Goal: Task Accomplishment & Management: Manage account settings

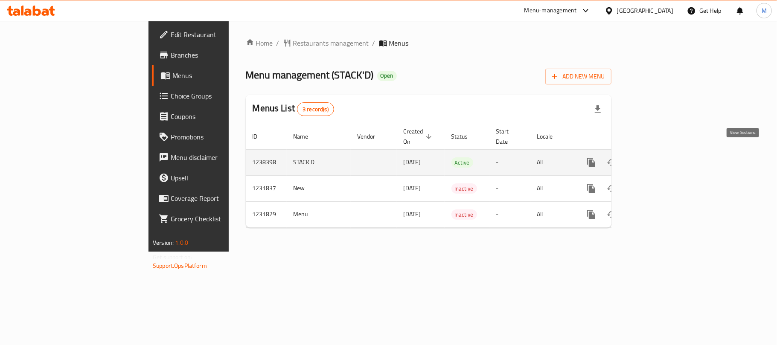
click at [657, 159] on icon "enhanced table" at bounding box center [653, 163] width 8 height 8
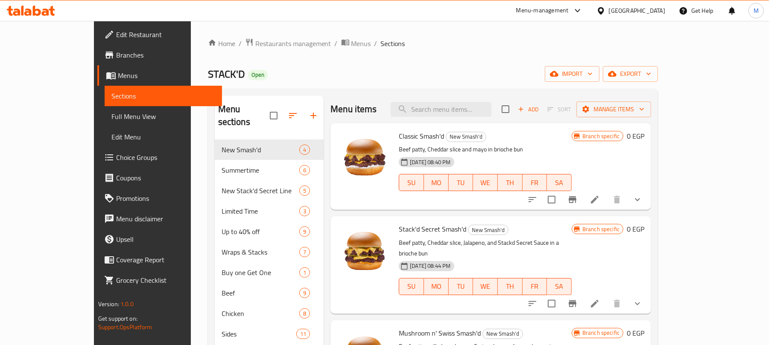
click at [643, 197] on icon "show more" at bounding box center [637, 200] width 10 height 10
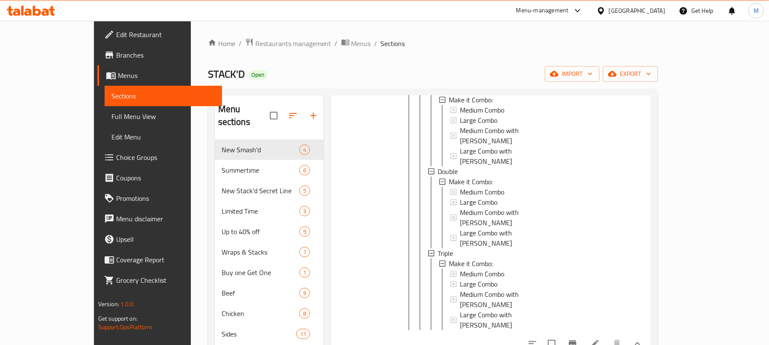
scroll to position [1, 0]
click at [648, 334] on button "show more" at bounding box center [637, 344] width 20 height 20
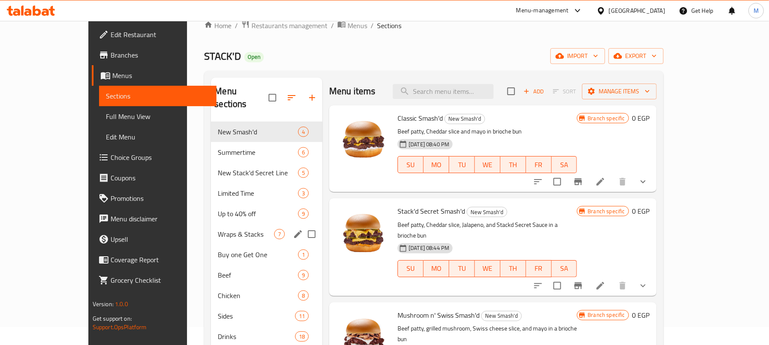
scroll to position [57, 0]
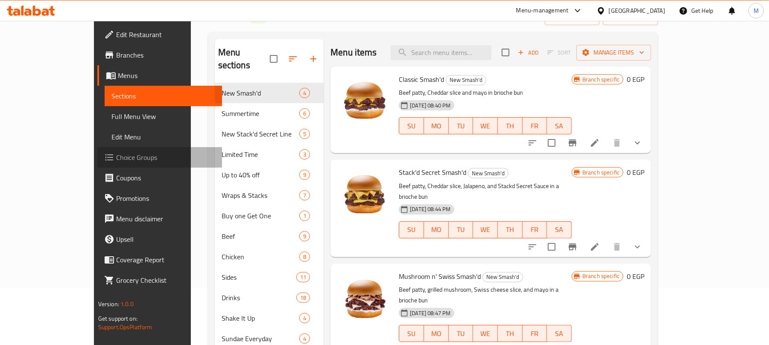
click at [116, 152] on span "Choice Groups" at bounding box center [165, 157] width 99 height 10
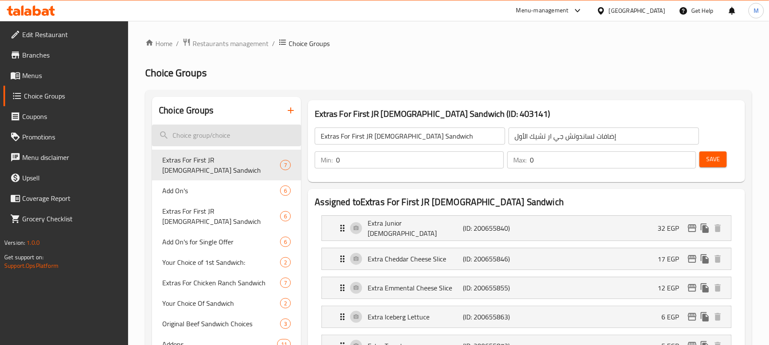
click at [207, 143] on input "search" at bounding box center [226, 136] width 149 height 22
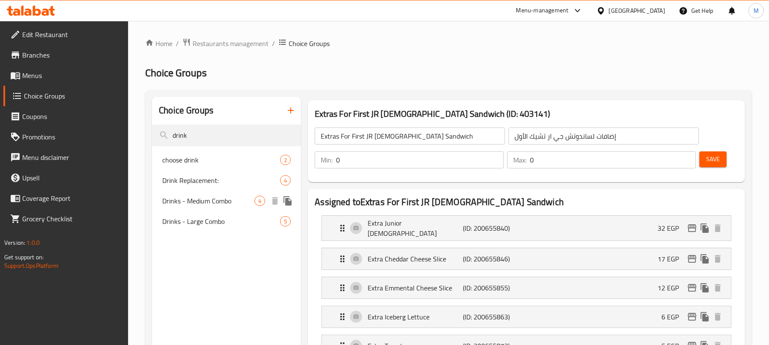
type input "drink"
click at [164, 202] on span "Drinks - Medium Combo" at bounding box center [208, 201] width 92 height 10
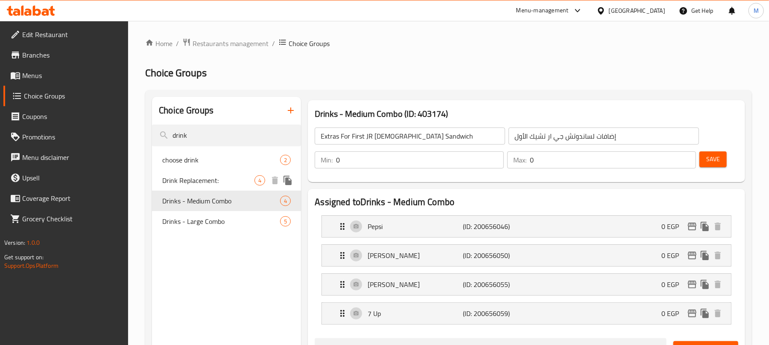
type input "Drinks - Medium Combo"
type input "المشروبات - كومبو وسط"
type input "1"
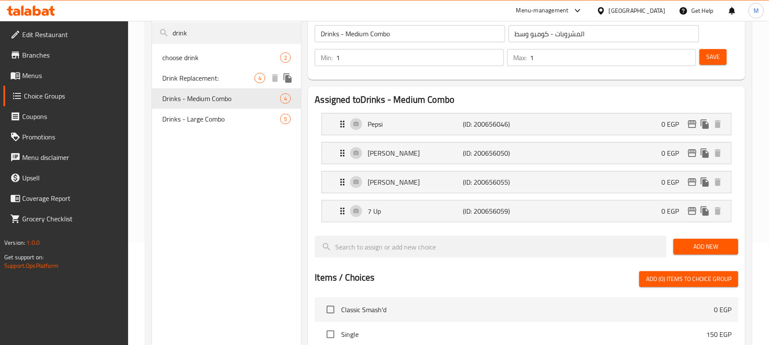
scroll to position [114, 0]
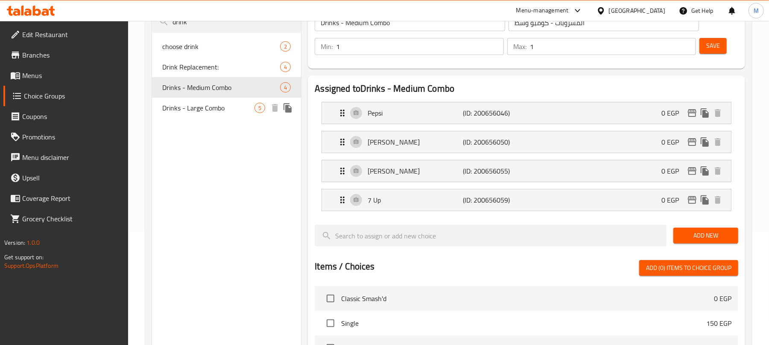
click at [209, 108] on span "Drinks - Large Combo" at bounding box center [208, 108] width 92 height 10
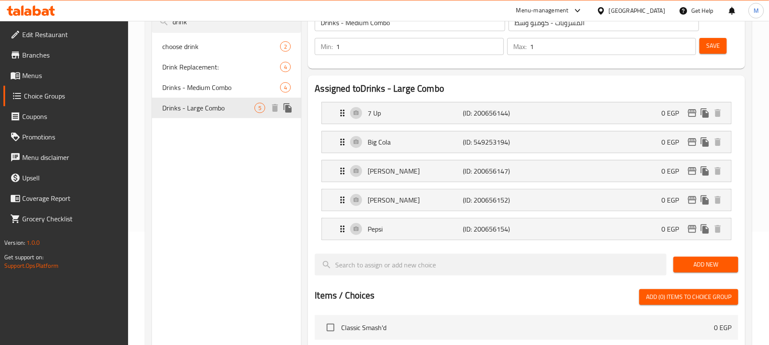
type input "Drinks - Large Combo"
type input "المشروبات - كومبو كبير"
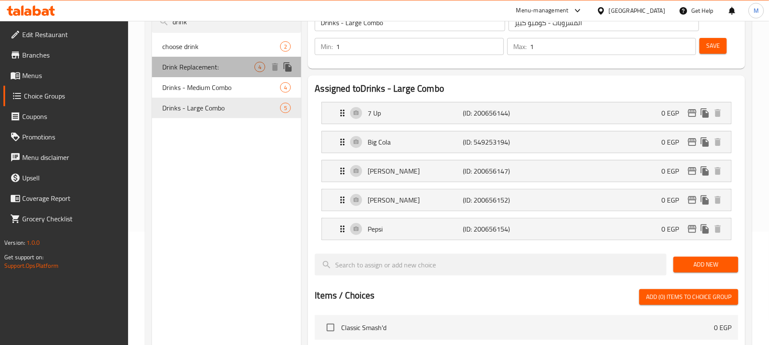
click at [209, 65] on span "Drink Replacement:" at bounding box center [208, 67] width 92 height 10
type input "Drink Replacement:"
type input "استبدال مشروب:"
type input "0"
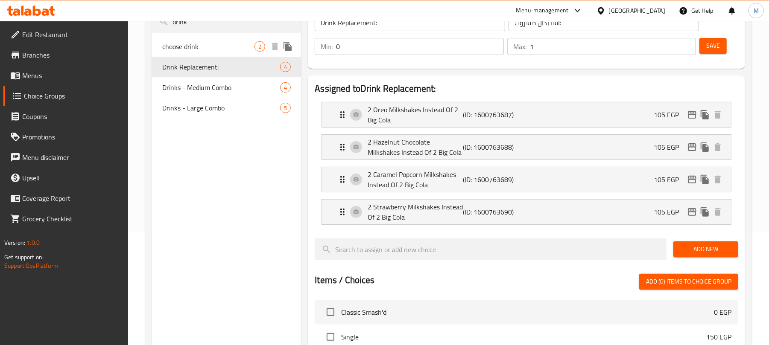
click at [209, 49] on span "choose drink" at bounding box center [208, 46] width 92 height 10
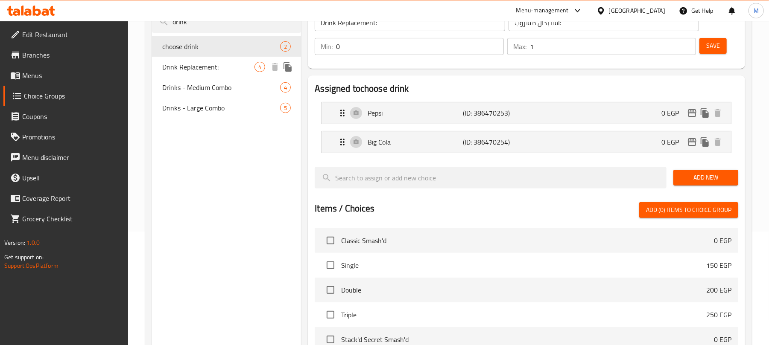
type input "choose drink"
type input "إختر مشروب"
type input "1"
click at [209, 79] on div "Drinks - Medium Combo 4" at bounding box center [226, 87] width 149 height 20
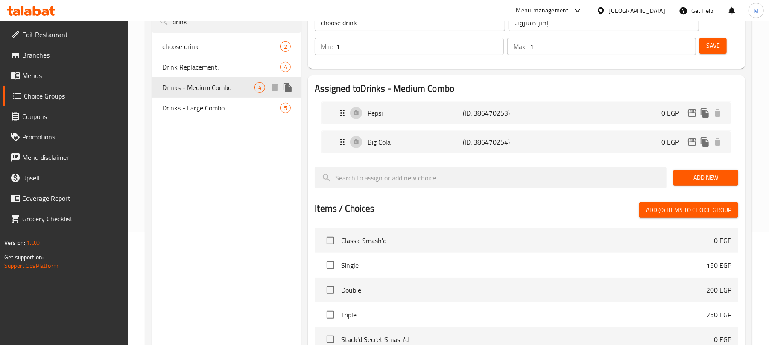
type input "Drinks - Medium Combo"
type input "المشروبات - كومبو وسط"
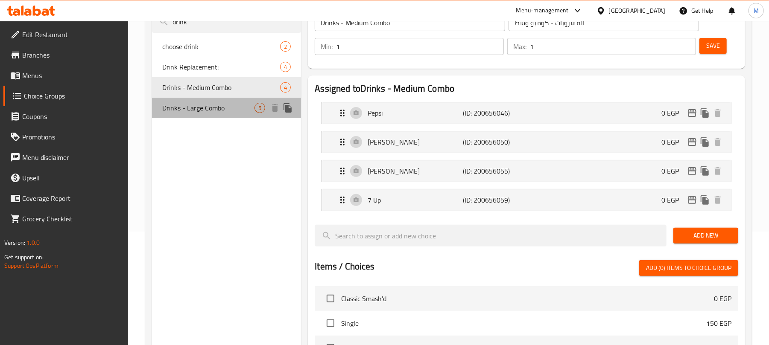
click at [212, 98] on div "Drinks - Large Combo 5" at bounding box center [226, 108] width 149 height 20
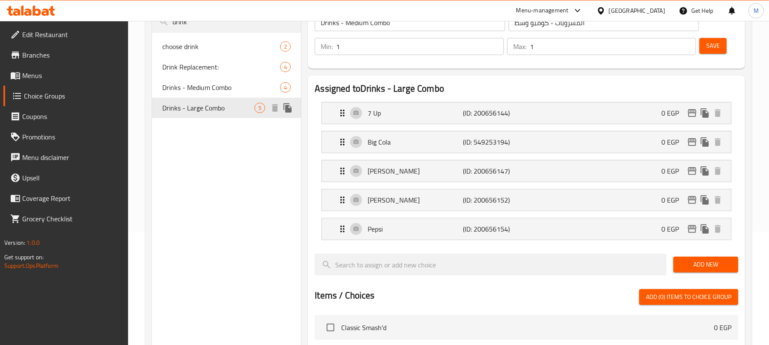
type input "Drinks - Large Combo"
type input "المشروبات - كومبو كبير"
click at [206, 87] on span "Drinks - Medium Combo" at bounding box center [208, 87] width 92 height 10
click at [213, 65] on span "Drink Replacement:" at bounding box center [221, 67] width 118 height 10
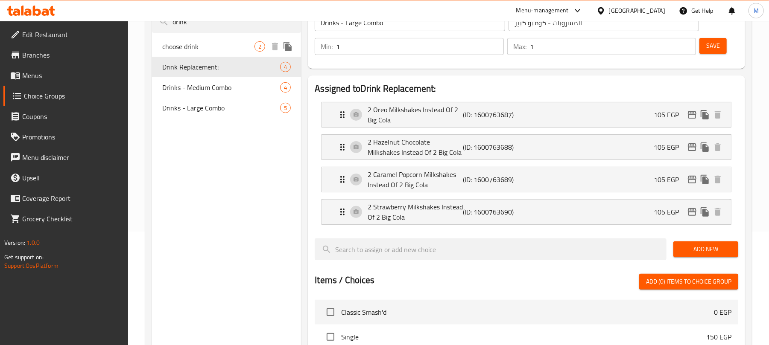
type input "Drink Replacement:"
type input "استبدال مشروب:"
type input "0"
click at [225, 86] on span "Drinks - Medium Combo" at bounding box center [208, 87] width 92 height 10
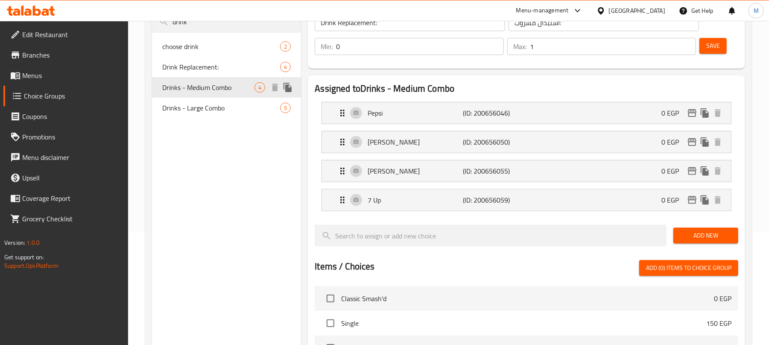
type input "Drinks - Medium Combo"
type input "المشروبات - كومبو وسط"
type input "1"
click at [190, 108] on span "Drinks - Large Combo" at bounding box center [208, 108] width 92 height 10
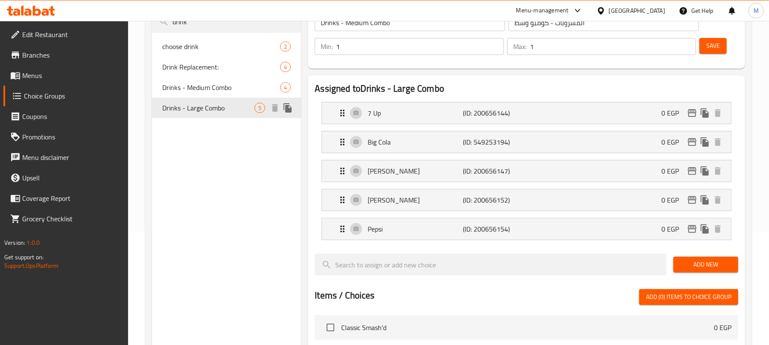
type input "Drinks - Large Combo"
type input "المشروبات - كومبو كبير"
click at [202, 91] on span "Drinks - Medium Combo" at bounding box center [208, 87] width 92 height 10
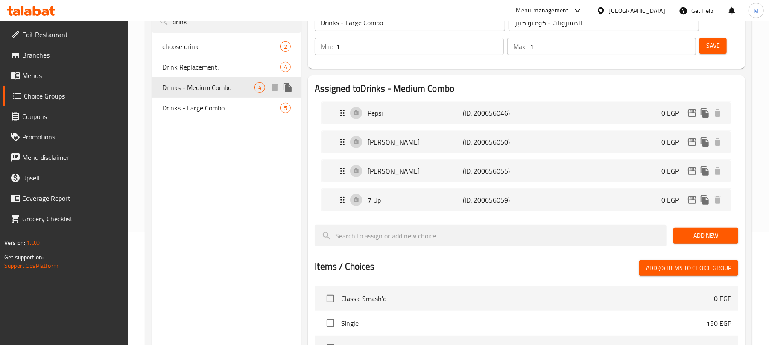
type input "Drinks - Medium Combo"
type input "المشروبات - كومبو وسط"
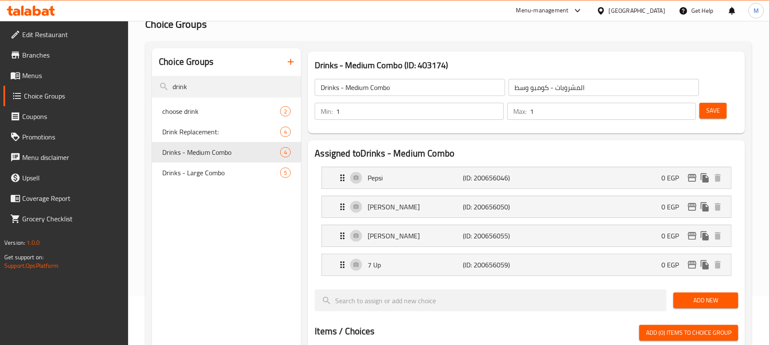
scroll to position [0, 0]
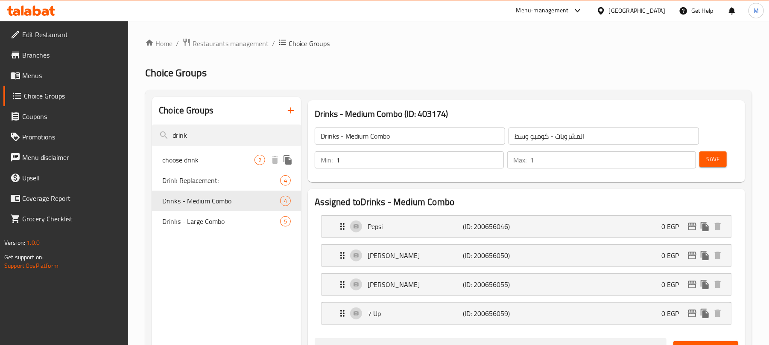
click at [196, 155] on span "choose drink" at bounding box center [208, 160] width 92 height 10
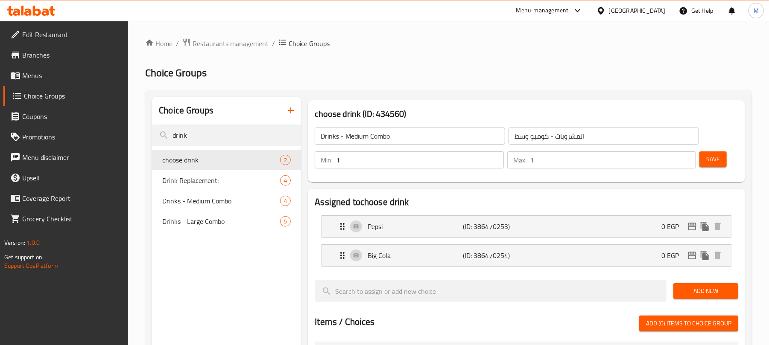
type input "choose drink"
type input "إختر مشروب"
click at [81, 82] on link "Menus" at bounding box center [65, 75] width 125 height 20
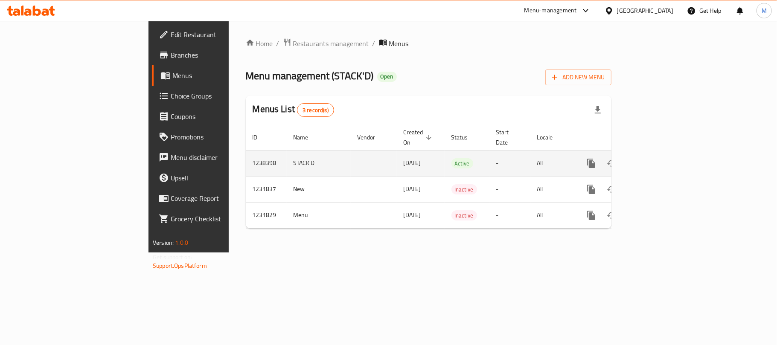
click at [658, 158] on icon "enhanced table" at bounding box center [653, 163] width 10 height 10
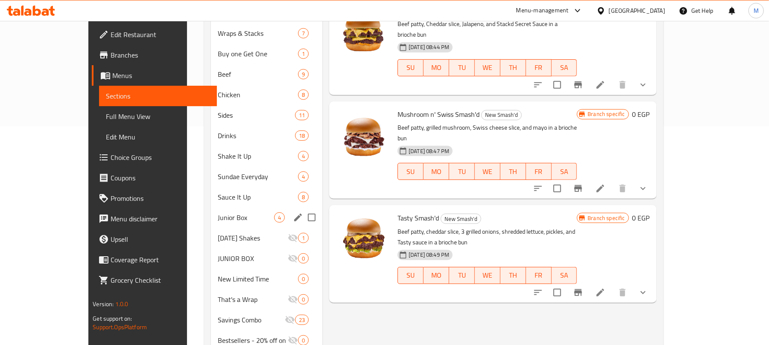
scroll to position [203, 0]
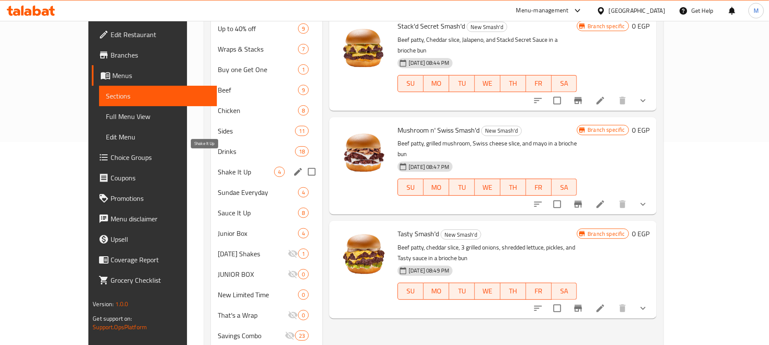
click at [218, 167] on span "Shake It Up" at bounding box center [246, 172] width 56 height 10
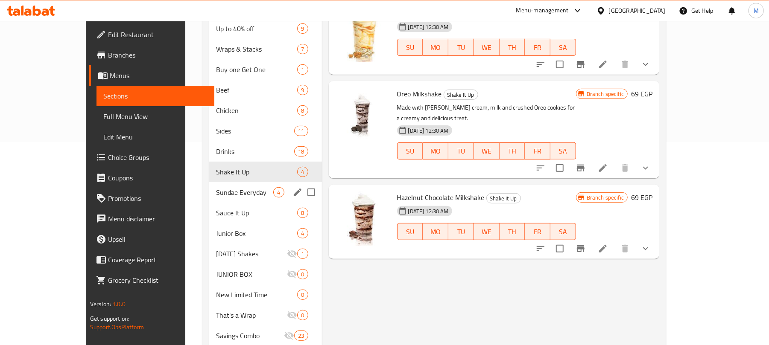
click at [209, 190] on div "Sundae Everyday 4" at bounding box center [265, 192] width 113 height 20
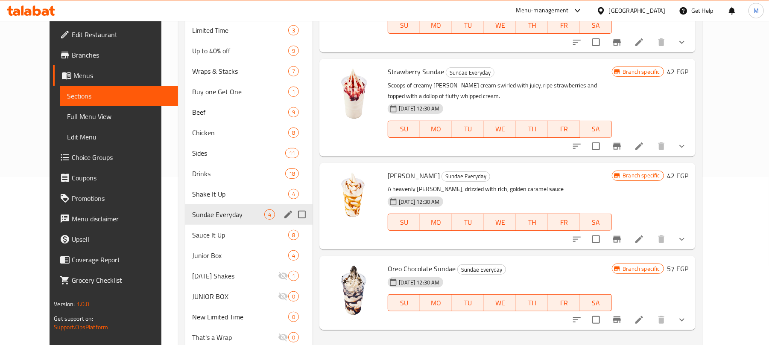
scroll to position [146, 0]
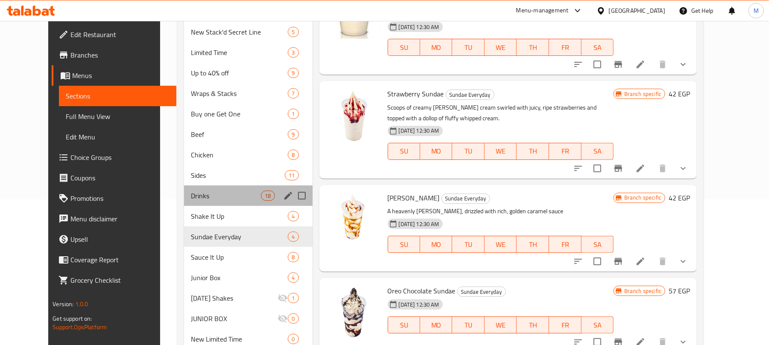
click at [197, 186] on div "Drinks 18" at bounding box center [248, 196] width 128 height 20
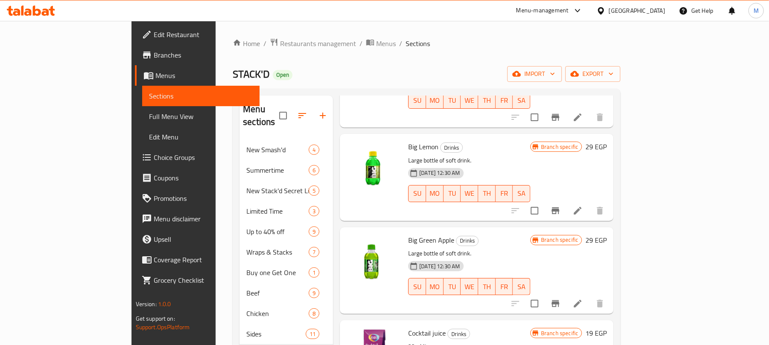
scroll to position [847, 0]
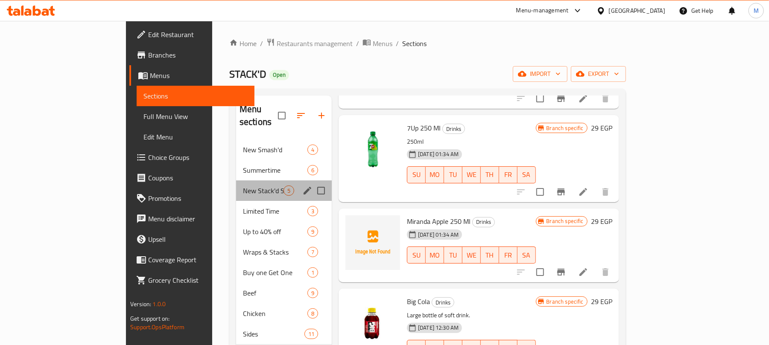
click at [236, 188] on div "New Stack'd Secret Line 5" at bounding box center [284, 191] width 96 height 20
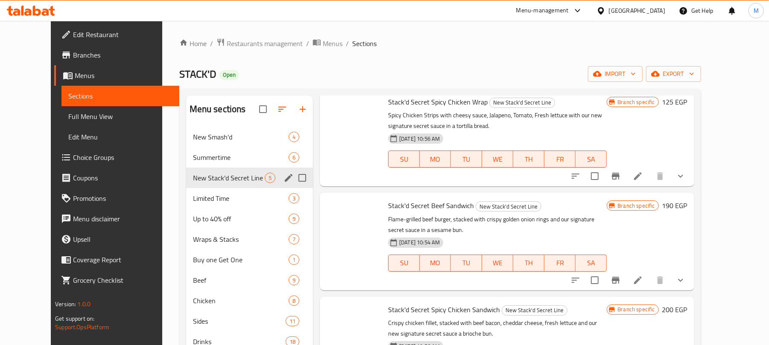
scroll to position [34, 0]
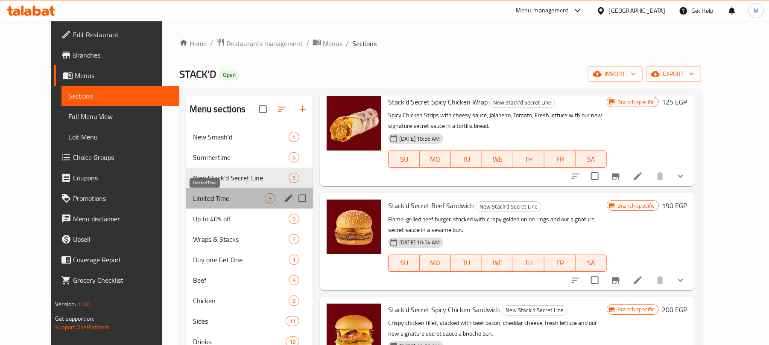
click at [210, 200] on span "Limited Time" at bounding box center [229, 198] width 72 height 10
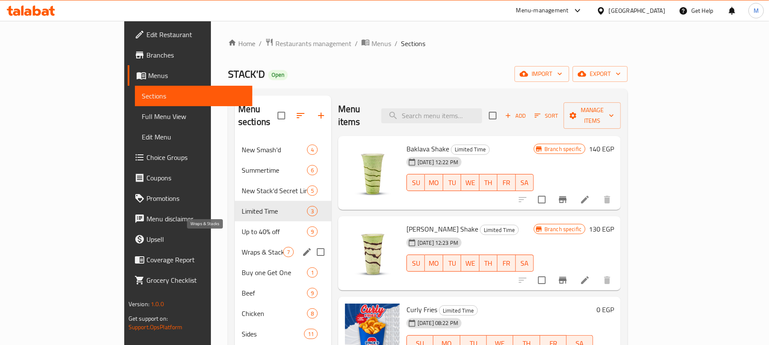
click at [242, 247] on span "Wraps & Stacks" at bounding box center [262, 252] width 41 height 10
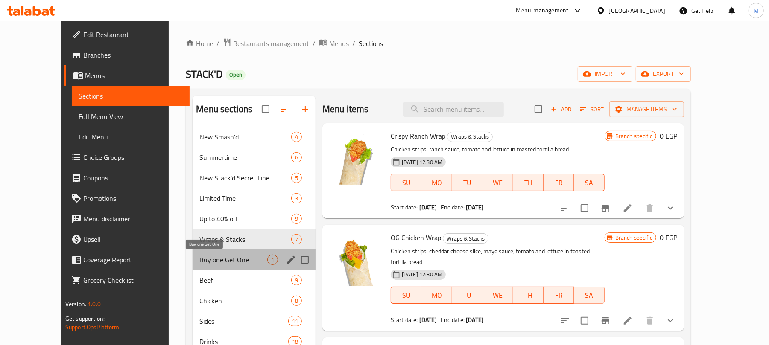
click at [199, 256] on span "Buy one Get One" at bounding box center [233, 260] width 68 height 10
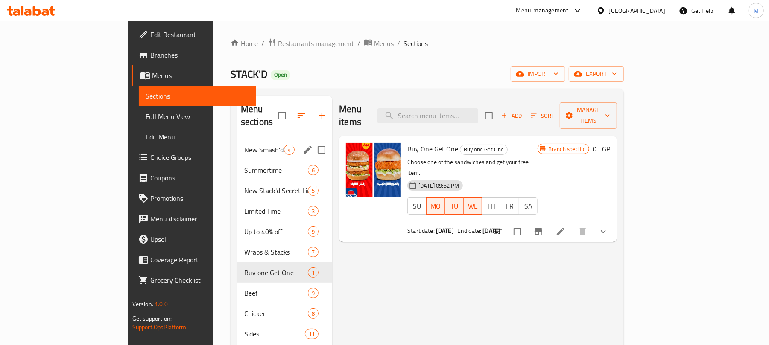
click at [237, 144] on div "New Smash'd 4" at bounding box center [284, 150] width 95 height 20
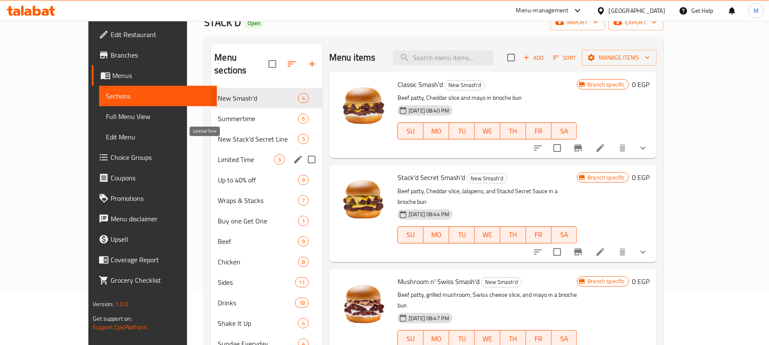
scroll to position [57, 0]
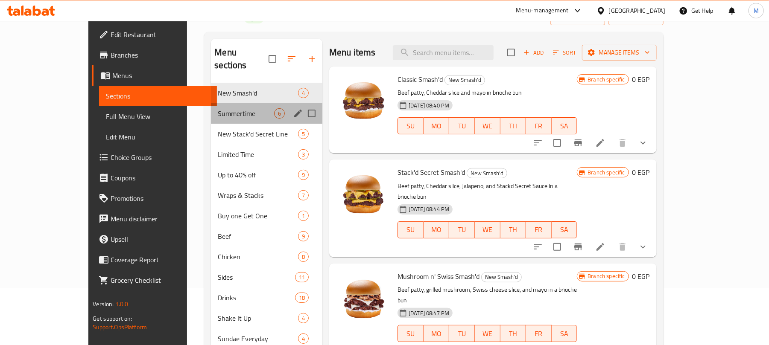
click at [216, 106] on div "Summertime 6" at bounding box center [266, 113] width 111 height 20
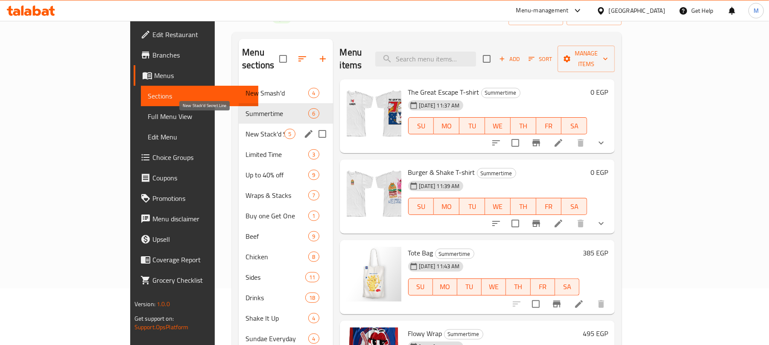
click at [245, 129] on span "New Stack'd Secret Line" at bounding box center [264, 134] width 39 height 10
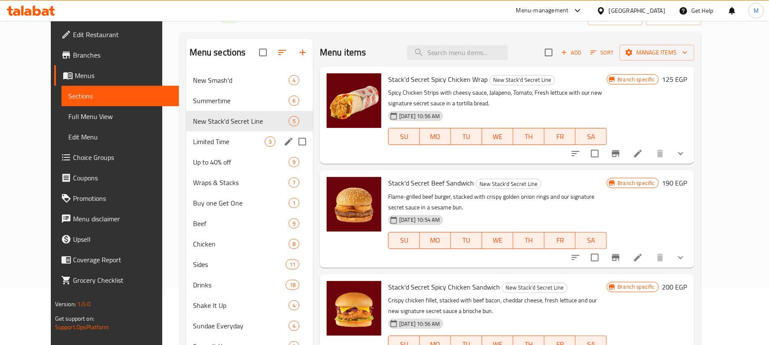
click at [202, 133] on div "Limited Time 3" at bounding box center [249, 142] width 127 height 20
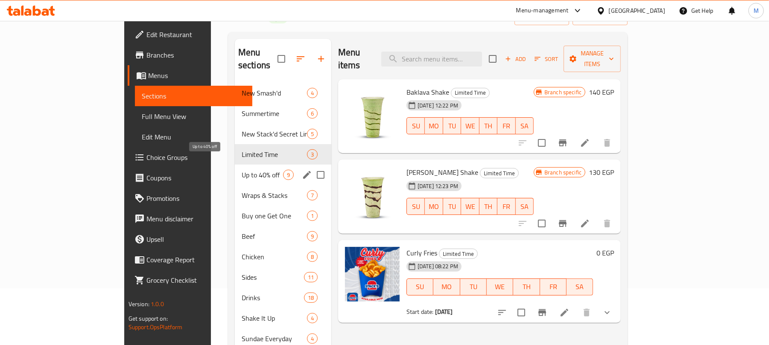
click at [242, 170] on span "Up to 40% off" at bounding box center [262, 175] width 41 height 10
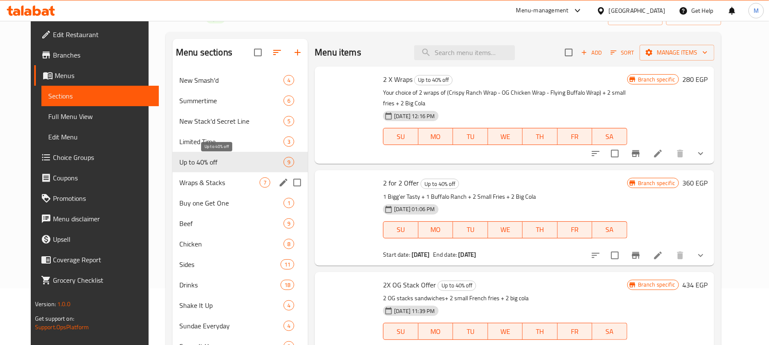
click at [187, 200] on span "Buy one Get One" at bounding box center [231, 203] width 104 height 10
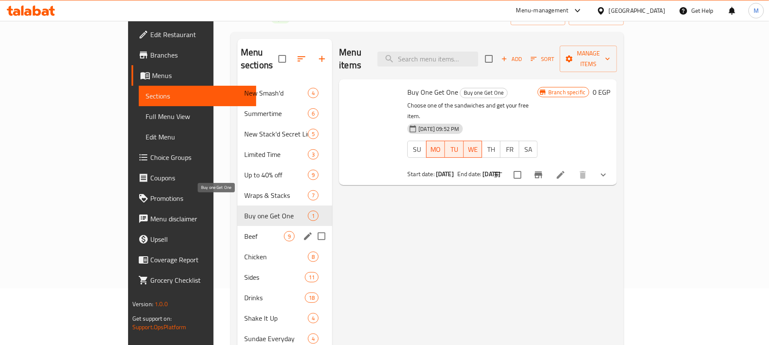
click at [244, 231] on span "Beef" at bounding box center [264, 236] width 40 height 10
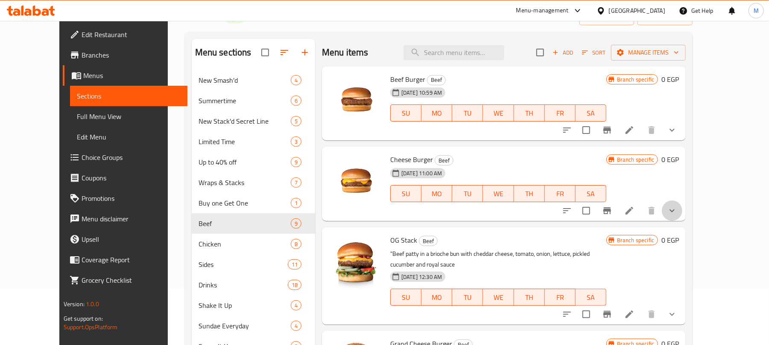
click at [682, 212] on button "show more" at bounding box center [672, 211] width 20 height 20
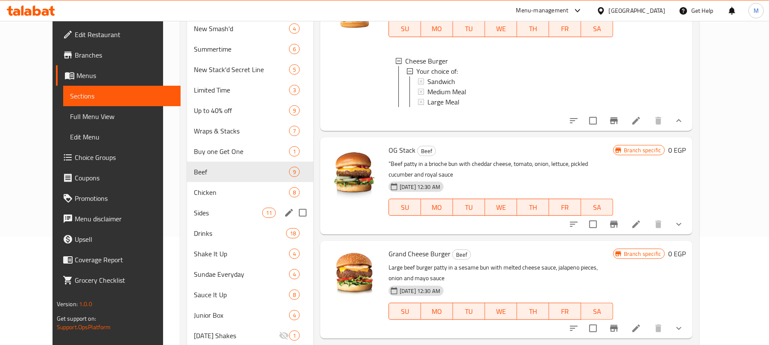
scroll to position [114, 0]
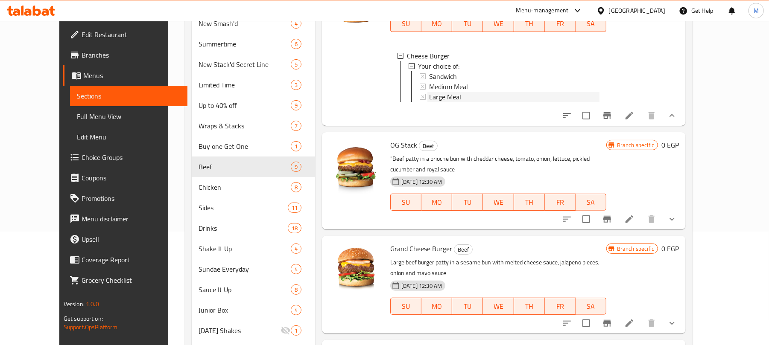
click at [461, 101] on div "Large Meal" at bounding box center [514, 97] width 170 height 10
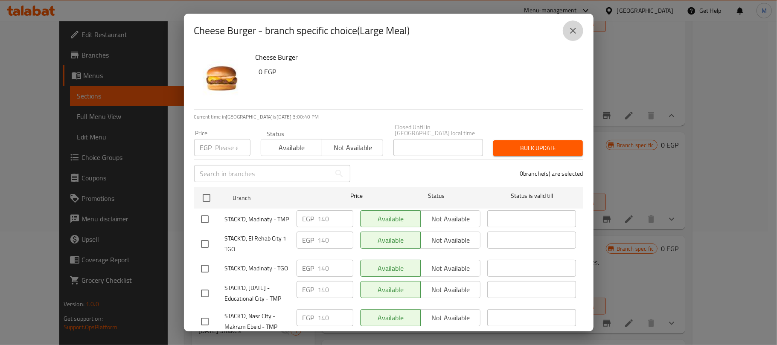
click at [569, 34] on icon "close" at bounding box center [573, 31] width 10 height 10
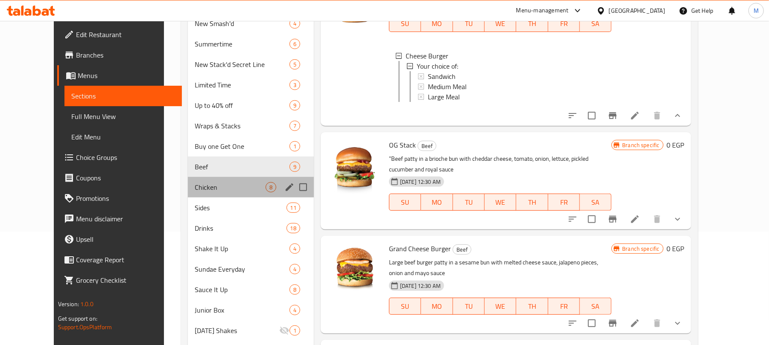
click at [201, 193] on div "Chicken 8" at bounding box center [251, 187] width 126 height 20
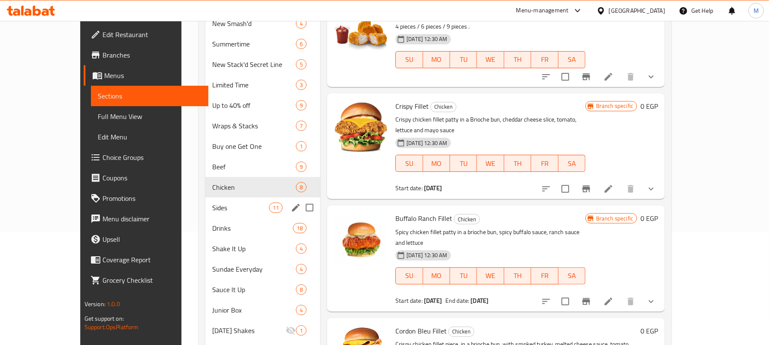
click at [212, 203] on span "Sides" at bounding box center [240, 208] width 57 height 10
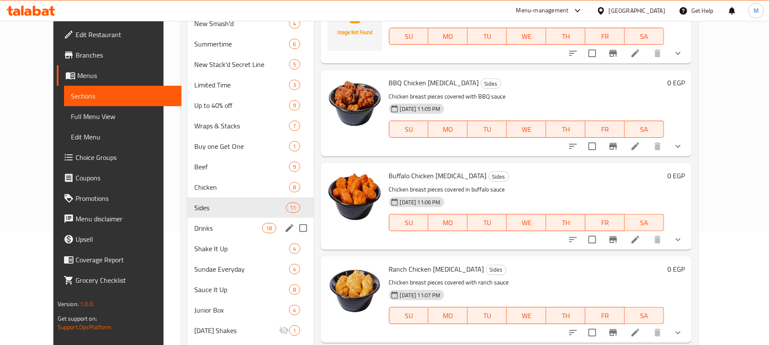
click at [187, 222] on div "Drinks 18" at bounding box center [250, 228] width 126 height 20
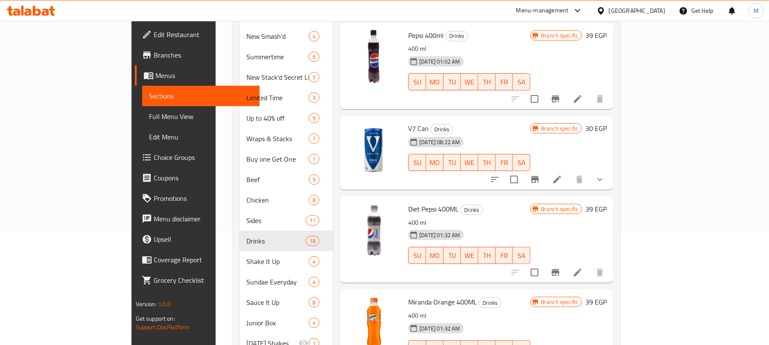
click at [605, 175] on icon "show more" at bounding box center [600, 180] width 10 height 10
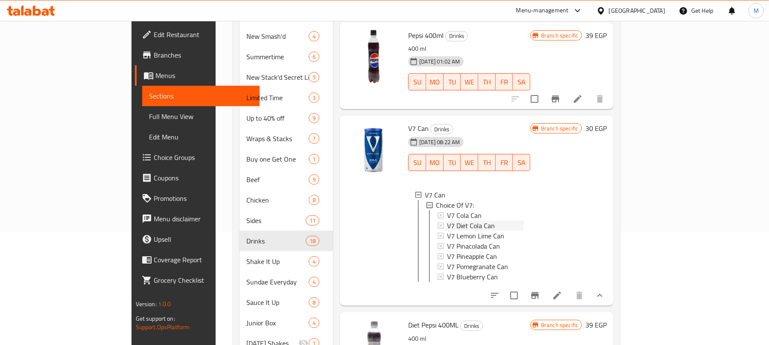
click at [476, 221] on div "V7 Diet Cola Can" at bounding box center [485, 226] width 76 height 10
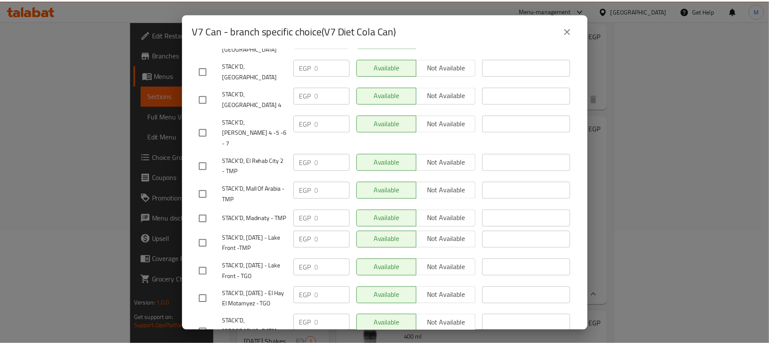
scroll to position [683, 0]
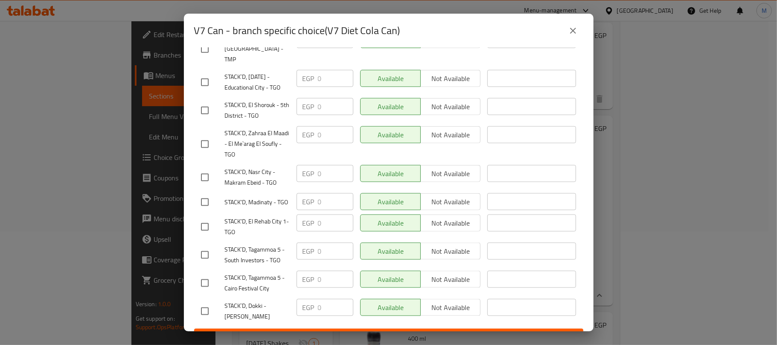
click at [575, 29] on icon "close" at bounding box center [573, 31] width 6 height 6
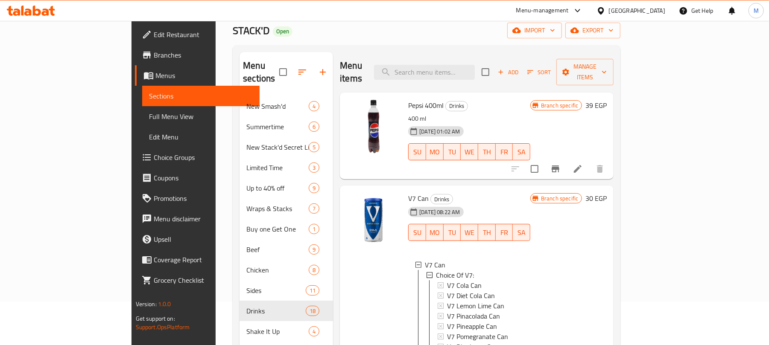
scroll to position [0, 0]
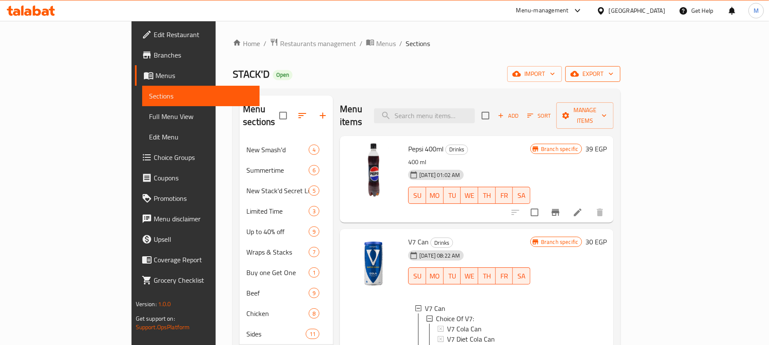
click at [614, 73] on span "export" at bounding box center [592, 74] width 41 height 11
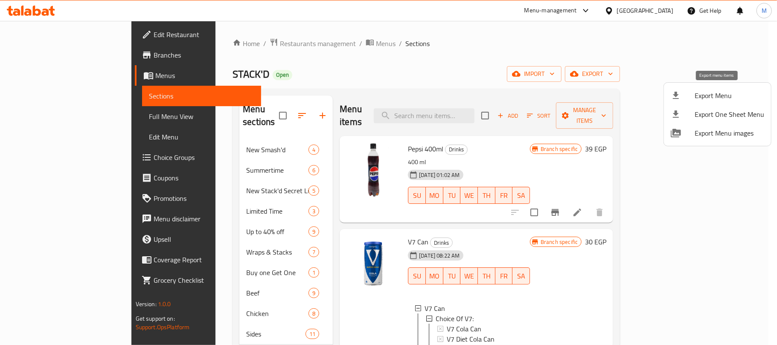
click at [685, 98] on div at bounding box center [683, 96] width 24 height 10
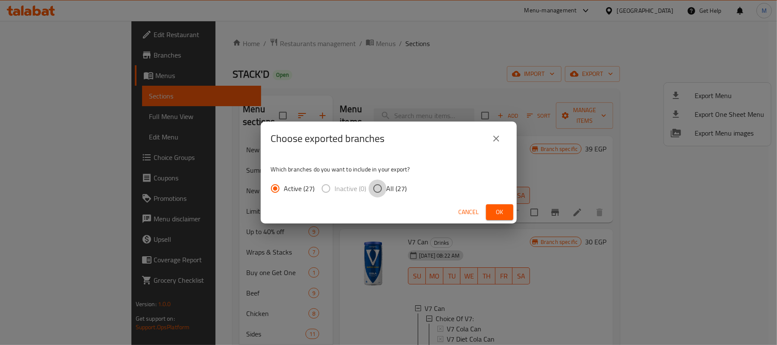
click at [385, 182] on input "All (27)" at bounding box center [378, 189] width 18 height 18
radio input "true"
click at [503, 212] on span "Ok" at bounding box center [500, 212] width 14 height 11
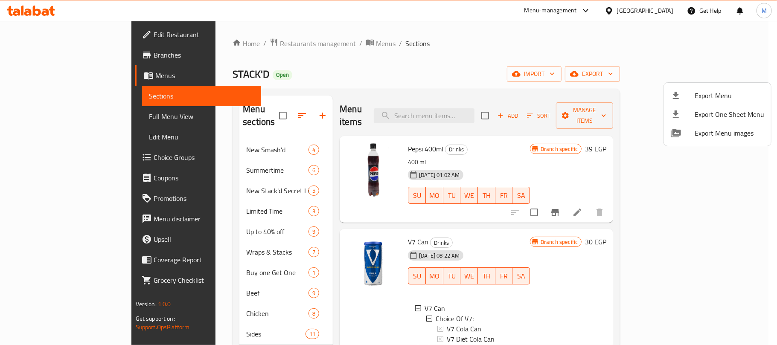
click at [545, 83] on div at bounding box center [388, 172] width 777 height 345
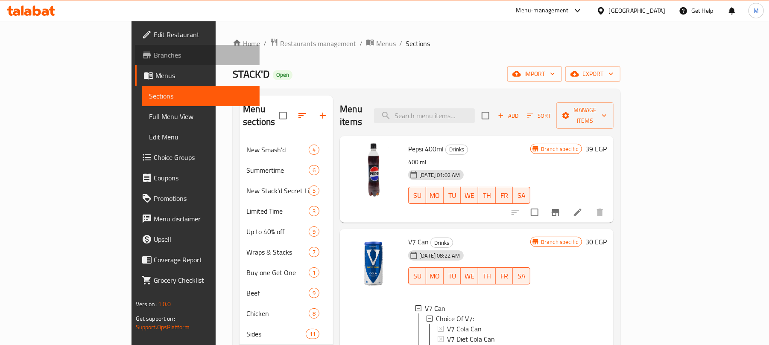
click at [154, 60] on span "Branches" at bounding box center [203, 55] width 99 height 10
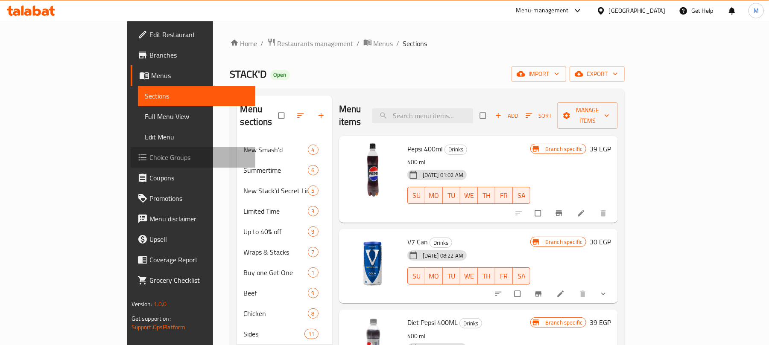
click at [131, 151] on link "Choice Groups" at bounding box center [193, 157] width 125 height 20
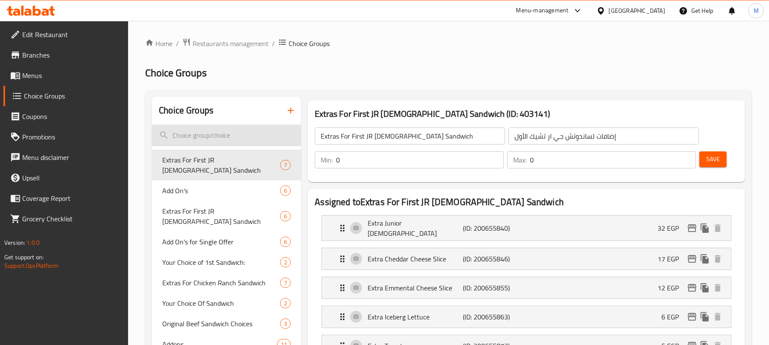
click at [232, 134] on input "search" at bounding box center [226, 136] width 149 height 22
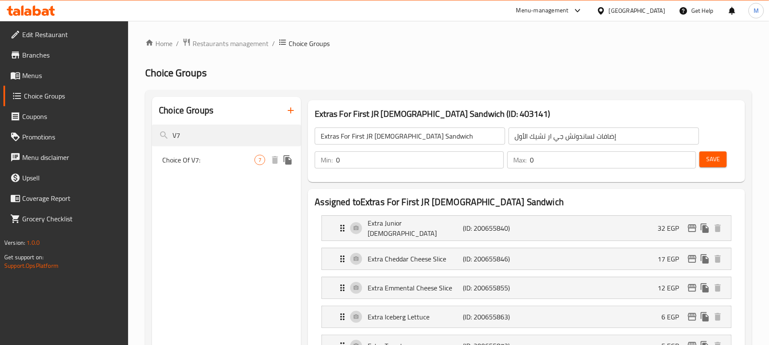
type input "V7"
click at [199, 158] on span "Choice Of V7:" at bounding box center [208, 160] width 92 height 10
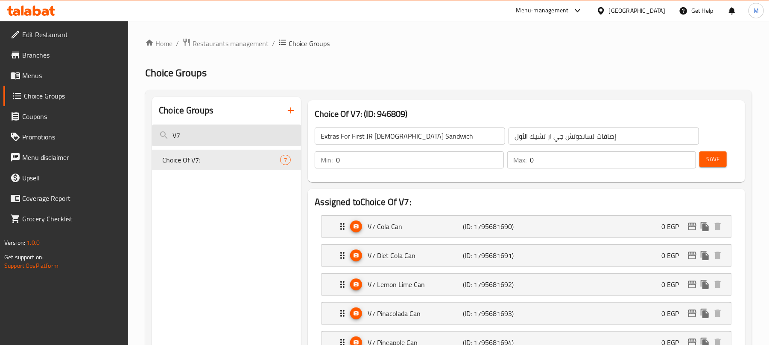
type input "Choice Of V7:"
type input "اختيار من V7:"
type input "1"
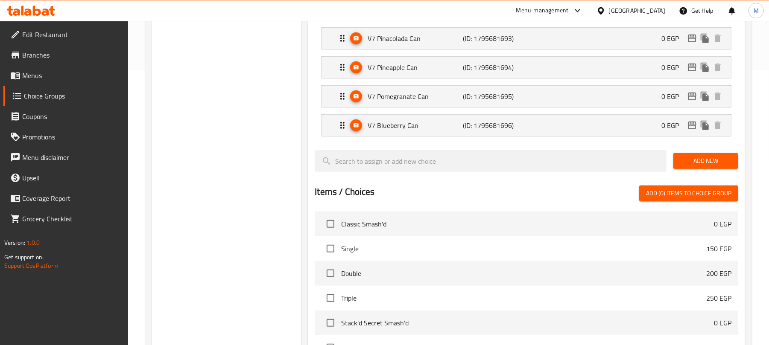
scroll to position [284, 0]
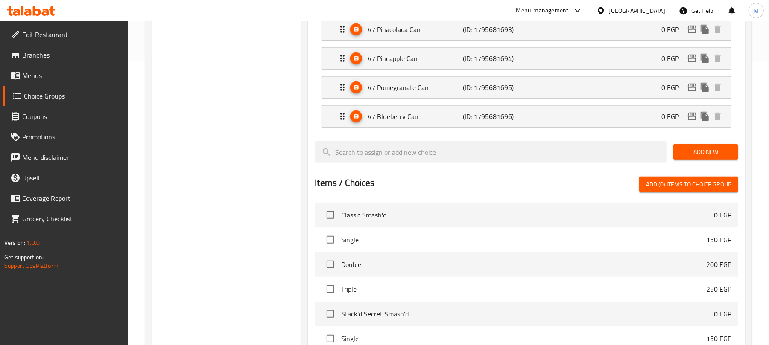
click at [712, 149] on span "Add New" at bounding box center [705, 152] width 51 height 11
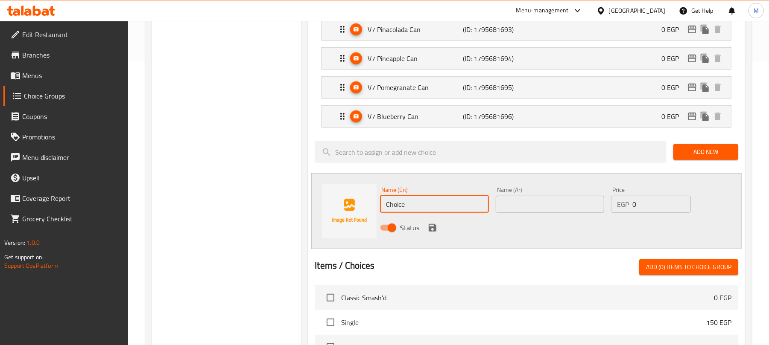
drag, startPoint x: 441, startPoint y: 212, endPoint x: 359, endPoint y: 210, distance: 82.0
click at [363, 212] on div "Name (En) Choice Name (En) Name (Ar) Name (Ar) Price EGP 0 Price Status" at bounding box center [526, 211] width 430 height 76
click at [418, 199] on input "Choice" at bounding box center [434, 204] width 108 height 17
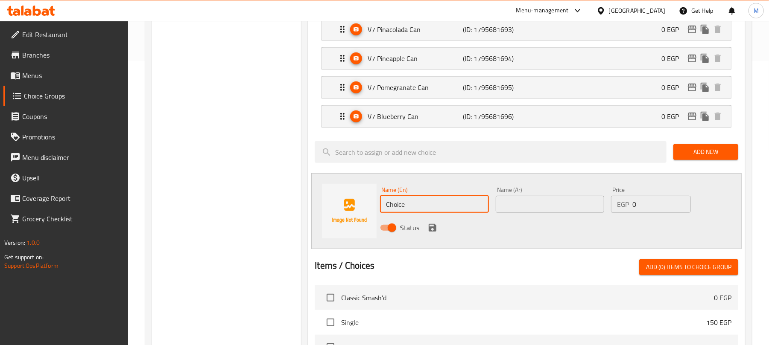
paste input "Dara’s Pink Lemonade – Special Edition"
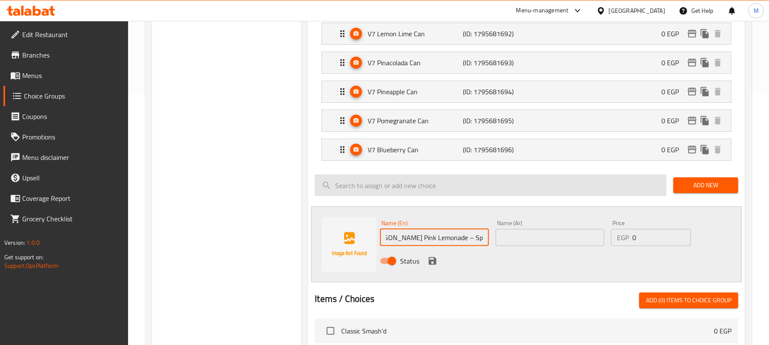
scroll to position [228, 0]
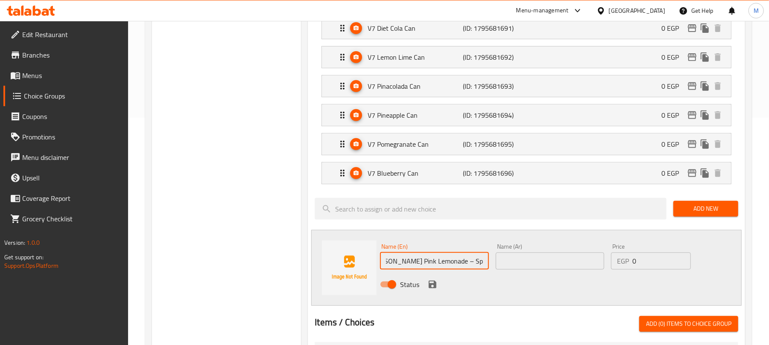
type input "Dara’s Pink Lemonade – Special Edition"
click at [537, 269] on input "text" at bounding box center [550, 261] width 108 height 17
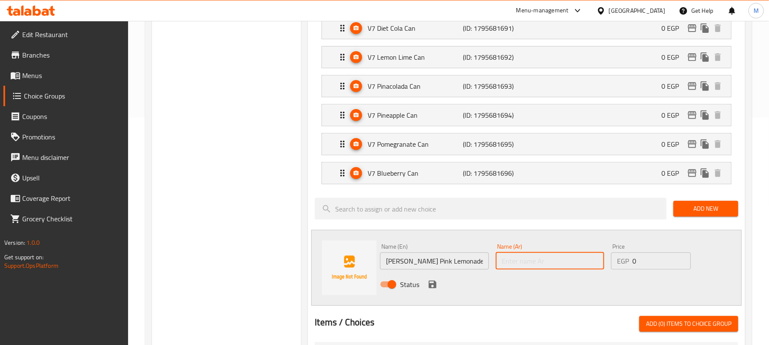
type input "]"
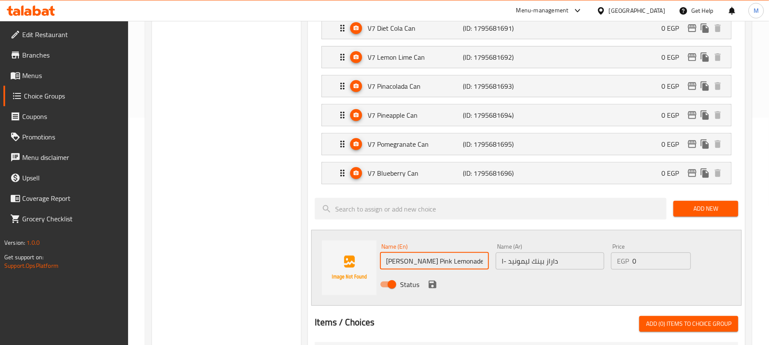
drag, startPoint x: 459, startPoint y: 265, endPoint x: 469, endPoint y: 264, distance: 9.4
click at [469, 264] on input "Dara’s Pink Lemonade – Special Edition" at bounding box center [434, 261] width 108 height 17
click at [466, 264] on input "Dara’s Pink Lemonade – Special Edition" at bounding box center [434, 261] width 108 height 17
drag, startPoint x: 456, startPoint y: 264, endPoint x: 507, endPoint y: 265, distance: 50.8
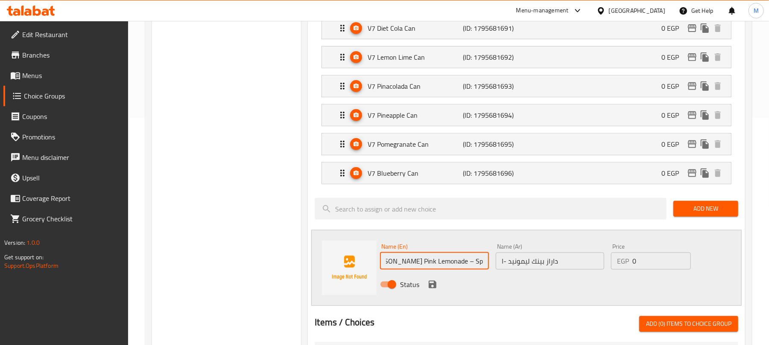
click at [507, 265] on div "Name (En) Dara’s Pink Lemonade – Special Edition Name (En) Name (Ar) داراز بينك…" at bounding box center [550, 268] width 346 height 56
click at [567, 265] on input "داراز بينك ليمونيد -ا" at bounding box center [550, 261] width 108 height 17
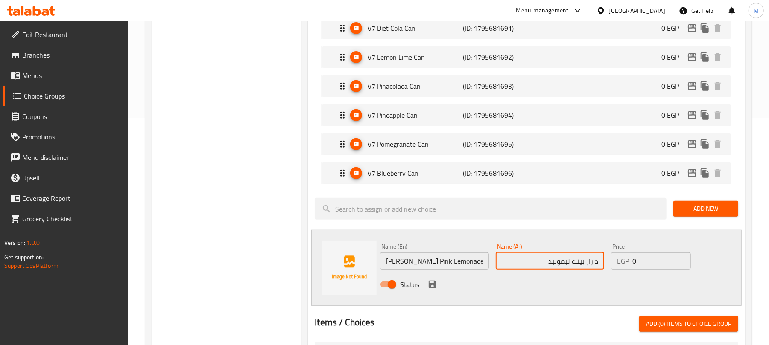
type input "داراز بينك ليمونيد"
click at [456, 261] on input "Dara’s Pink Lemonade – Special Edition" at bounding box center [434, 261] width 108 height 17
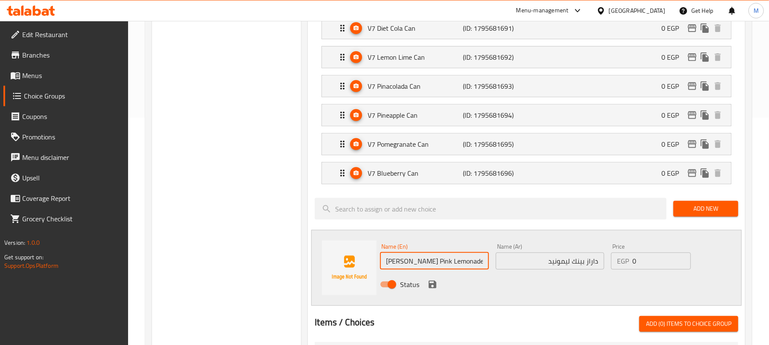
type input "Dara’s Pink Lemonade Special Edition"
click at [541, 267] on input "داراز بينك ليمونيد" at bounding box center [550, 261] width 108 height 17
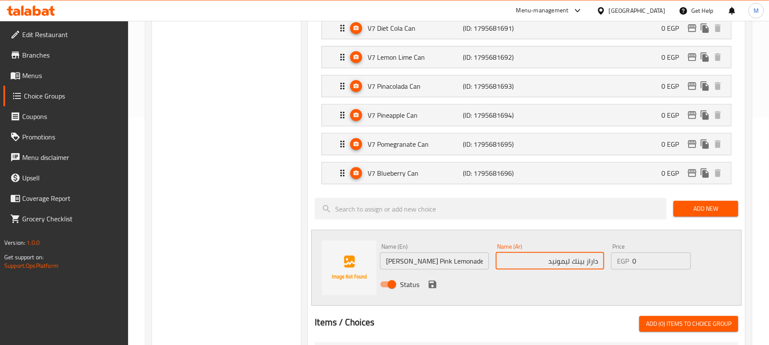
paste input "صدار خاص"
click at [544, 267] on input "داراز بينك ليمونيد صدار خاص" at bounding box center [550, 261] width 108 height 17
type input "داراز بينك ليمونيد اصدار خاص"
click at [434, 287] on icon "save" at bounding box center [433, 285] width 8 height 8
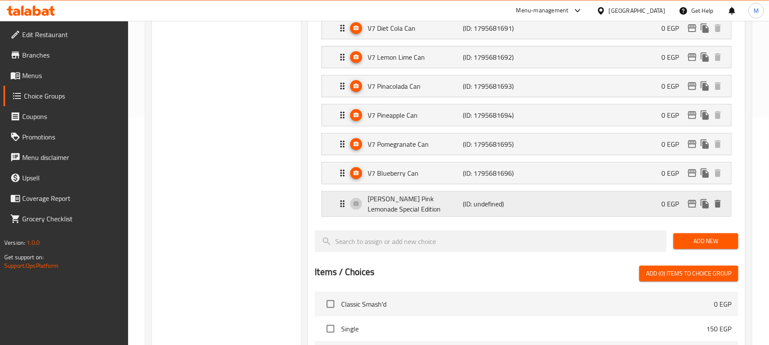
click at [499, 209] on p "(ID: undefined)" at bounding box center [495, 204] width 64 height 10
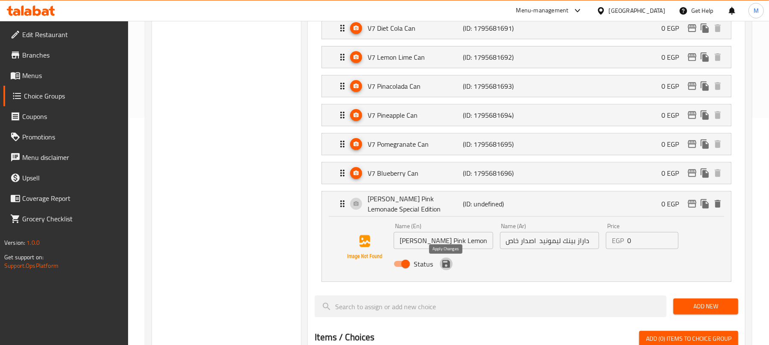
click at [447, 269] on icon "save" at bounding box center [446, 264] width 10 height 10
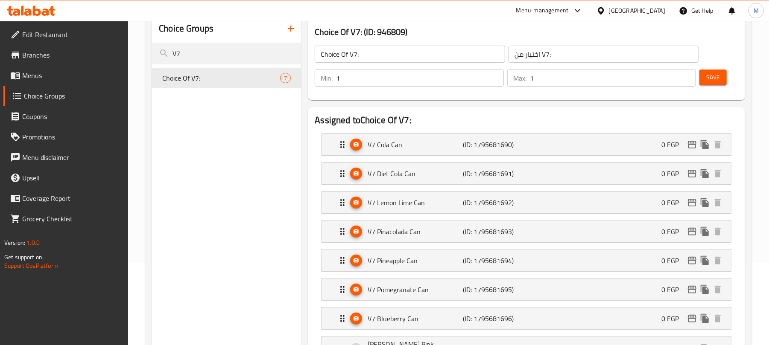
scroll to position [171, 0]
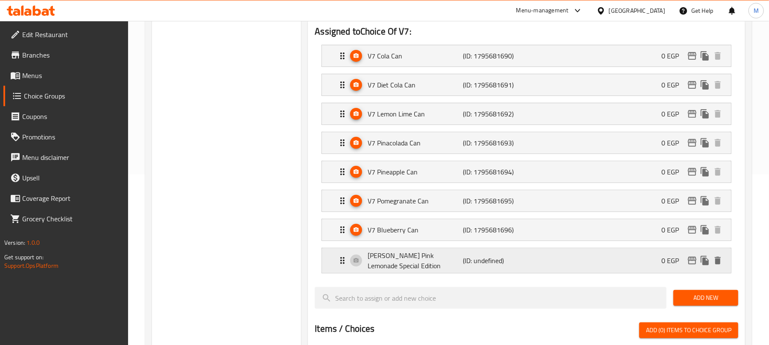
click at [508, 272] on div "Dara’s Pink Lemonade Special Edition (ID: undefined) 0 EGP" at bounding box center [528, 260] width 383 height 25
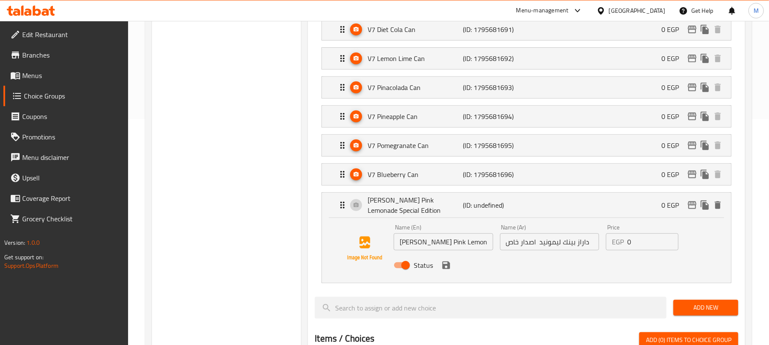
scroll to position [228, 0]
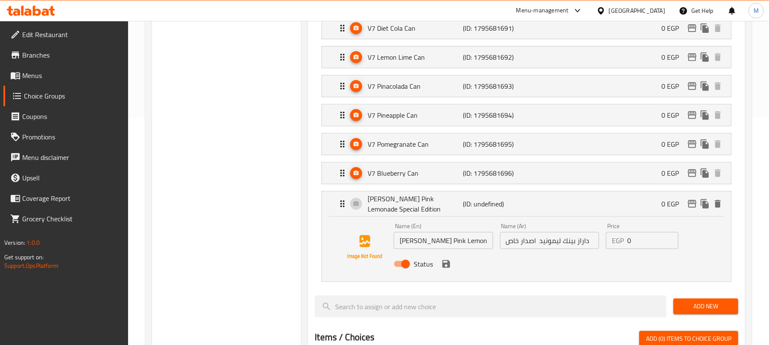
click at [468, 246] on input "Dara’s Pink Lemonade Special Edition" at bounding box center [443, 240] width 99 height 17
click at [448, 269] on icon "save" at bounding box center [446, 264] width 10 height 10
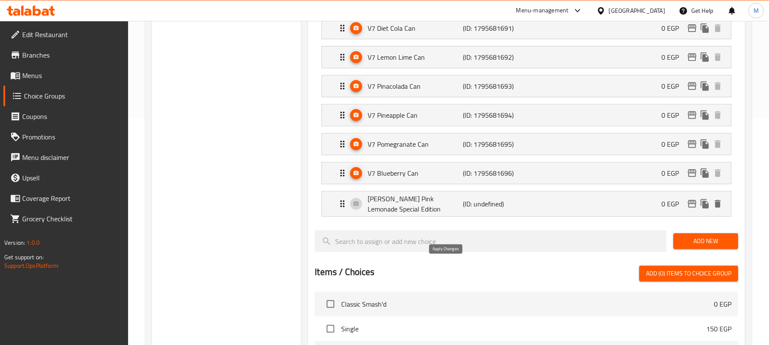
type input "Dara’s Pink Lemonade Special Edition"
click at [517, 207] on p "(ID: undefined)" at bounding box center [495, 204] width 64 height 10
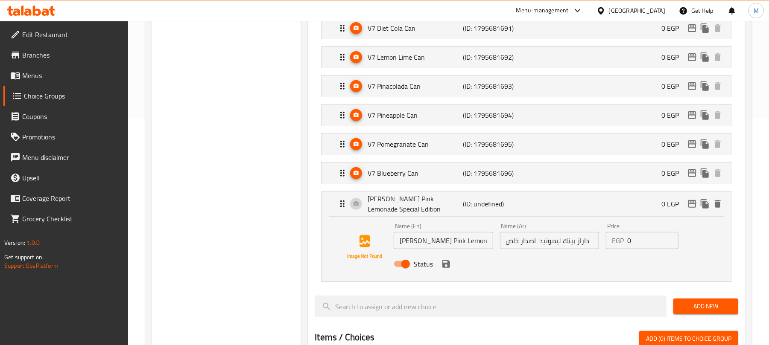
click at [535, 248] on input "داراز بينك ليمونيد اصدار خاص" at bounding box center [549, 240] width 99 height 17
click at [593, 244] on input "داراز بينك ليمونيد اصدار خاص" at bounding box center [549, 240] width 99 height 17
click at [582, 244] on input "داراز بينك ليمونيد اصدار خاص" at bounding box center [549, 240] width 99 height 17
click at [587, 247] on input "داراز بينك ليمونيد اصدار خاص" at bounding box center [549, 240] width 99 height 17
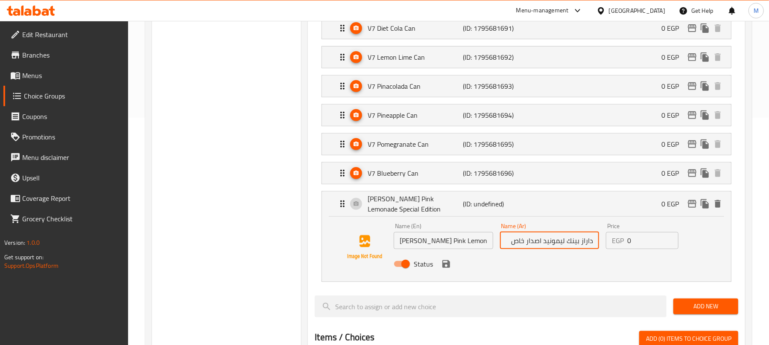
drag, startPoint x: 587, startPoint y: 247, endPoint x: 561, endPoint y: 235, distance: 28.7
click at [561, 235] on input "داراز بينك ليمونيد اصدار خاص" at bounding box center [549, 240] width 99 height 17
click at [562, 239] on input "داراز بينك ليمونيد اصدار خاص" at bounding box center [549, 240] width 99 height 17
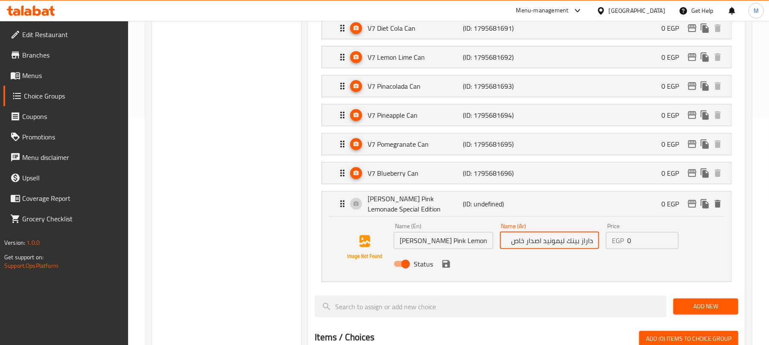
type input "داراز بينك ليمونيد اصدار خاص"
click at [450, 269] on icon "save" at bounding box center [446, 264] width 10 height 10
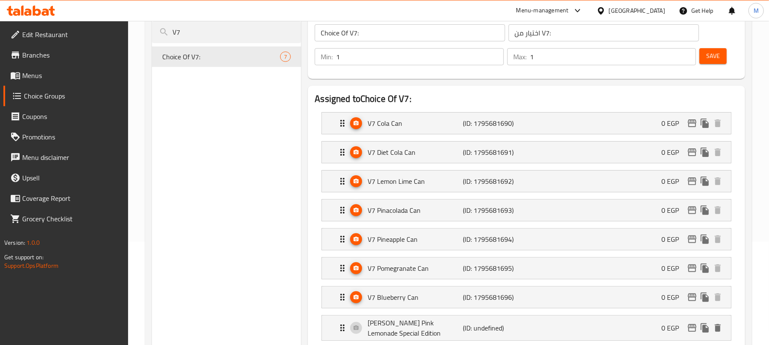
scroll to position [0, 0]
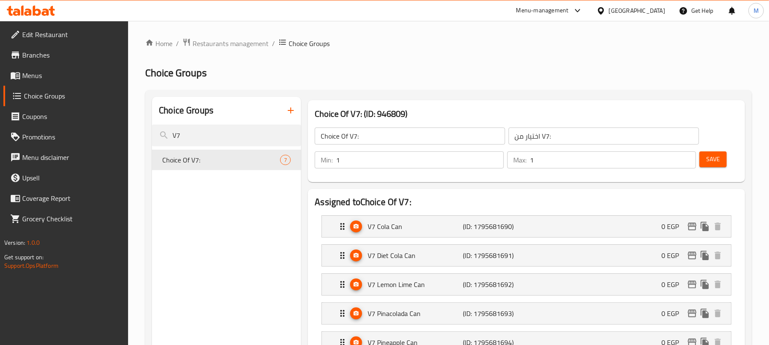
click at [724, 156] on button "Save" at bounding box center [712, 160] width 27 height 16
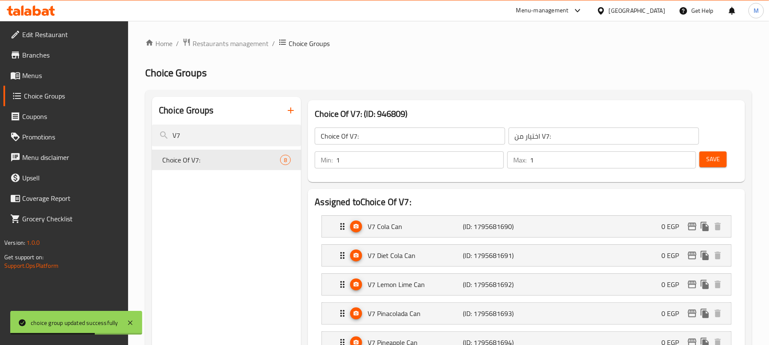
scroll to position [342, 0]
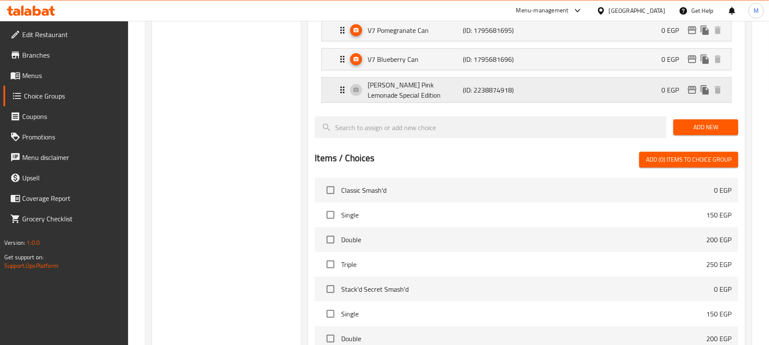
click at [428, 91] on p "Dara’s Pink Lemonade Special Edition" at bounding box center [415, 90] width 95 height 20
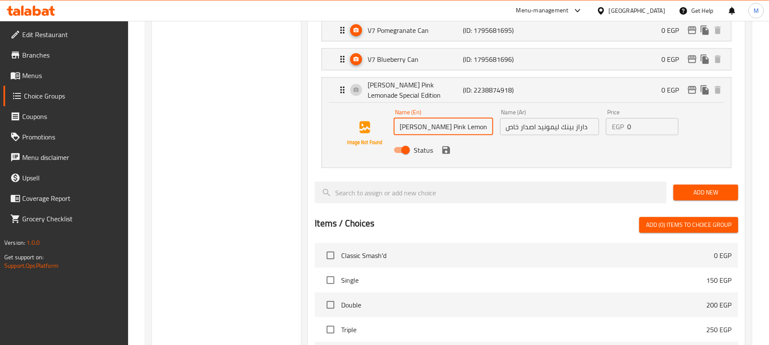
click at [438, 132] on input "Dara’s Pink Lemonade Special Edition" at bounding box center [443, 126] width 99 height 17
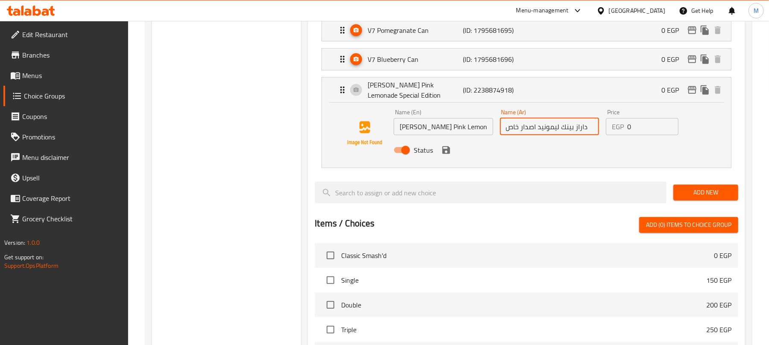
drag, startPoint x: 572, startPoint y: 130, endPoint x: 538, endPoint y: 133, distance: 34.3
click at [538, 133] on input "داراز بينك ليمونيد اصدار خاص" at bounding box center [549, 126] width 99 height 17
paste input "ليمون وردي"
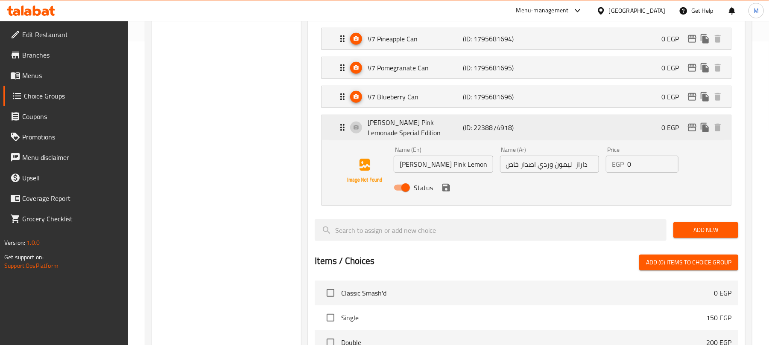
scroll to position [284, 0]
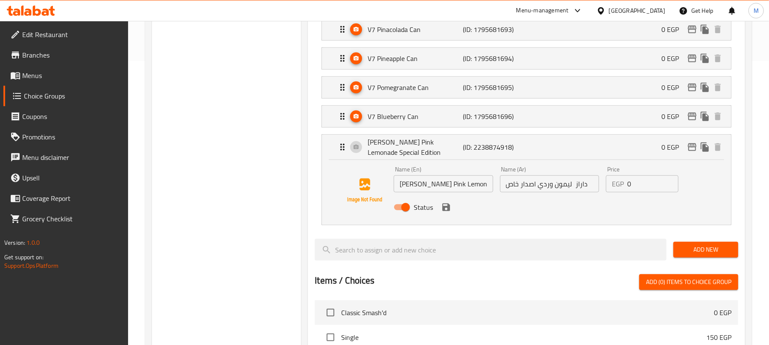
click at [581, 197] on div "Status" at bounding box center [549, 207] width 318 height 23
click at [591, 192] on input "داراز ليمون وردي اصدار خاص" at bounding box center [549, 183] width 99 height 17
type input "داراز ليمون وردي اصدار خاص"
click at [595, 210] on div "Status" at bounding box center [549, 207] width 318 height 23
click at [448, 211] on icon "save" at bounding box center [446, 208] width 8 height 8
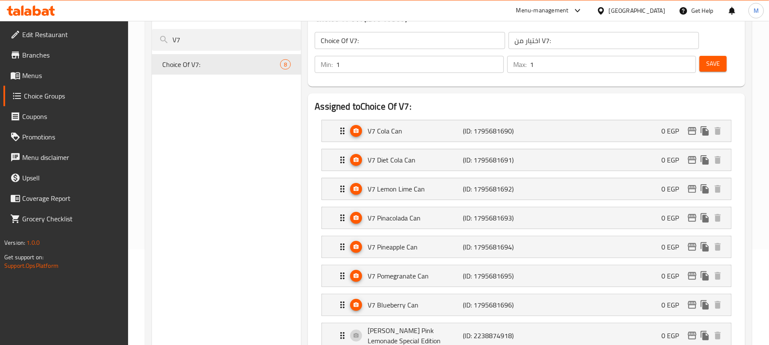
scroll to position [0, 0]
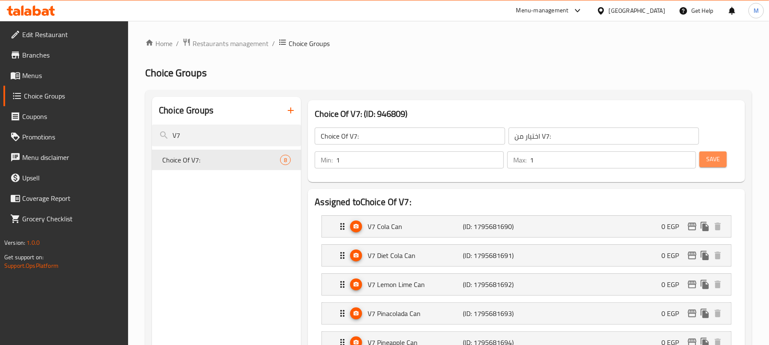
click at [723, 165] on button "Save" at bounding box center [712, 160] width 27 height 16
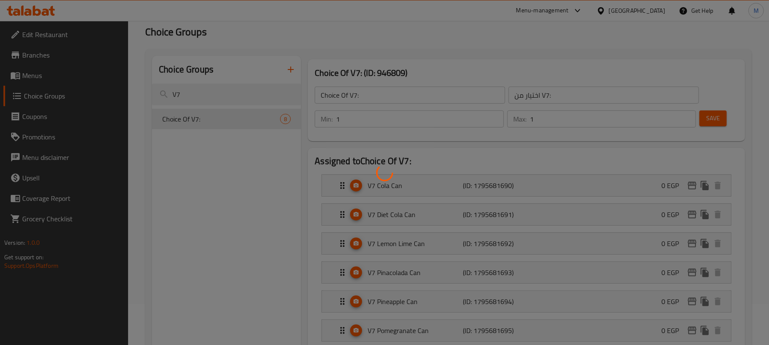
scroll to position [171, 0]
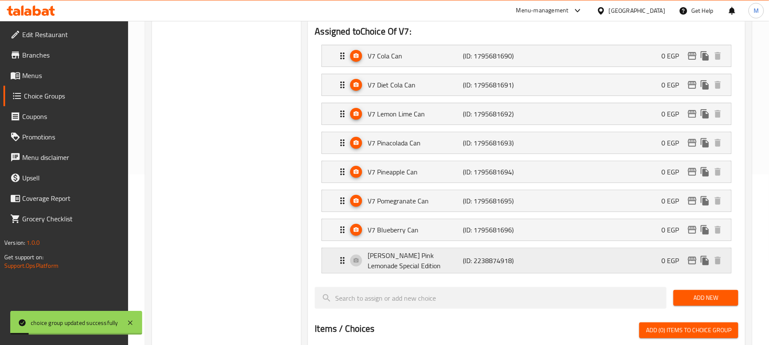
click at [578, 261] on div "Dara’s Pink Lemonade Special Edition (ID: 2238874918) 0 EGP" at bounding box center [528, 260] width 383 height 25
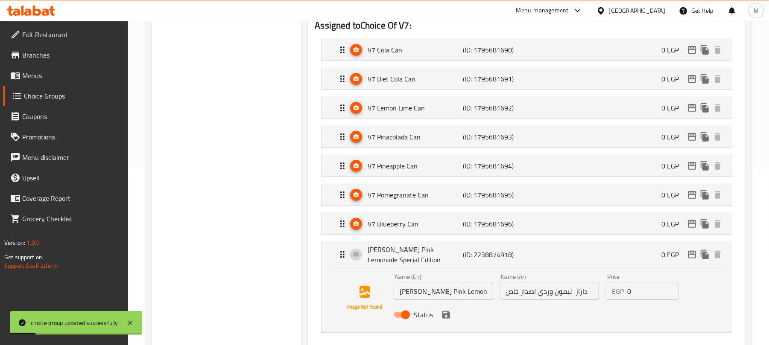
scroll to position [228, 0]
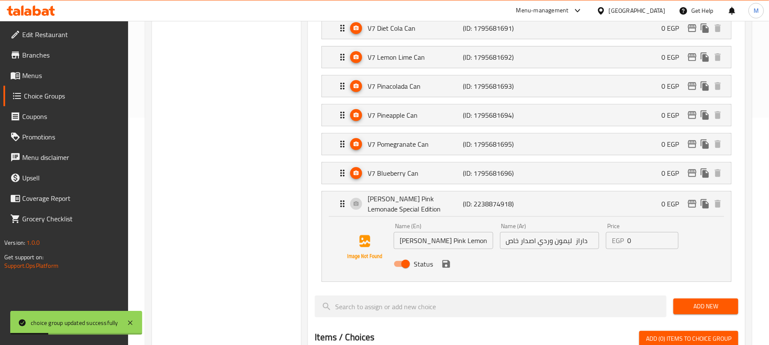
click at [591, 249] on input "داراز ليمون وردي اصدار خاص" at bounding box center [549, 240] width 99 height 17
click at [577, 244] on input "داراز ليمون وردي اصدار خاص" at bounding box center [549, 240] width 99 height 17
click at [579, 248] on input "داراز ليمون وردي اصدار خاص" at bounding box center [549, 240] width 99 height 17
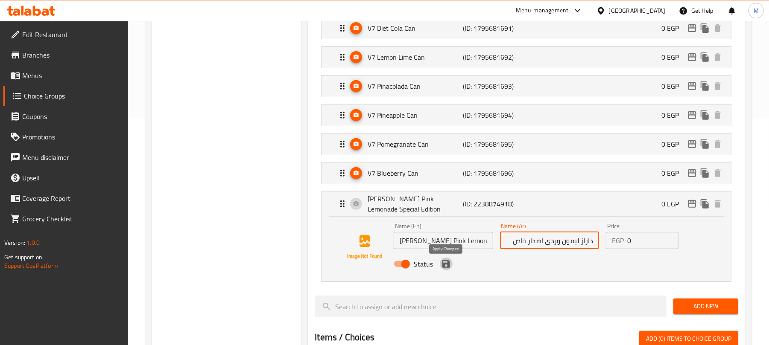
click at [448, 268] on icon "save" at bounding box center [446, 264] width 8 height 8
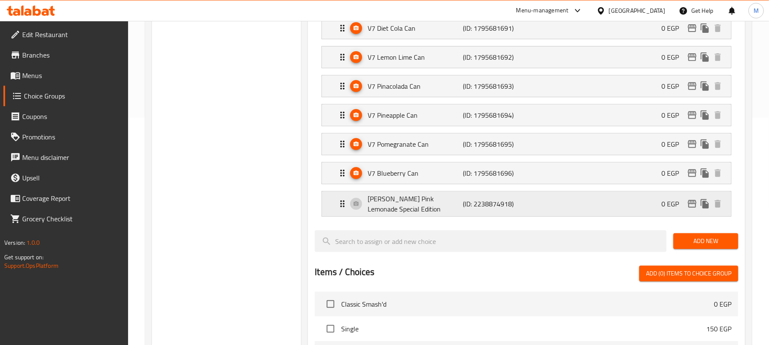
click at [531, 216] on div "Dara’s Pink Lemonade Special Edition (ID: 2238874918) 0 EGP" at bounding box center [528, 204] width 383 height 25
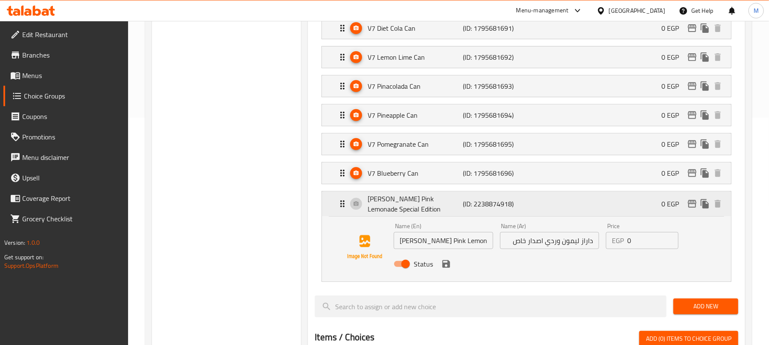
click at [531, 216] on div "Dara’s Pink Lemonade Special Edition (ID: 2238874918) 0 EGP" at bounding box center [528, 204] width 383 height 25
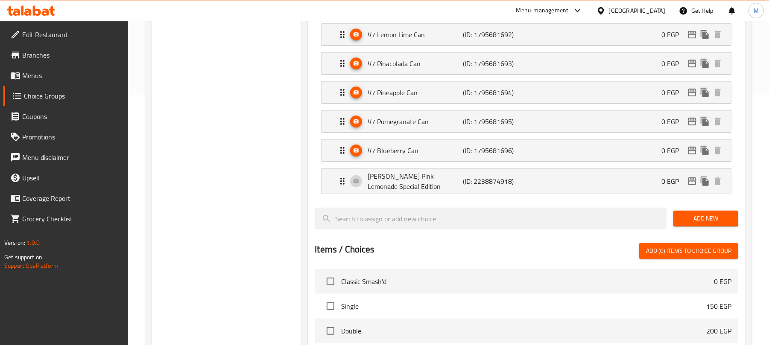
scroll to position [284, 0]
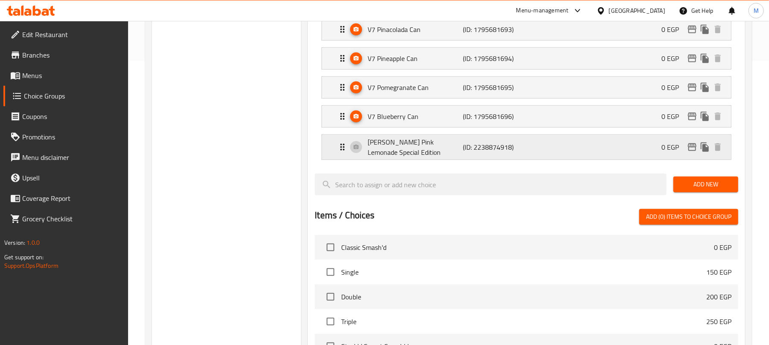
click at [487, 149] on p "(ID: 2238874918)" at bounding box center [495, 147] width 64 height 10
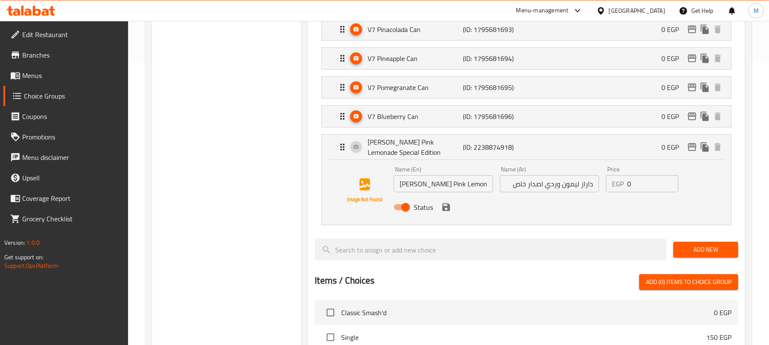
click at [583, 190] on input "داراز ليمون وردي اصدار خاص" at bounding box center [549, 183] width 99 height 17
click at [444, 210] on icon "save" at bounding box center [446, 208] width 8 height 8
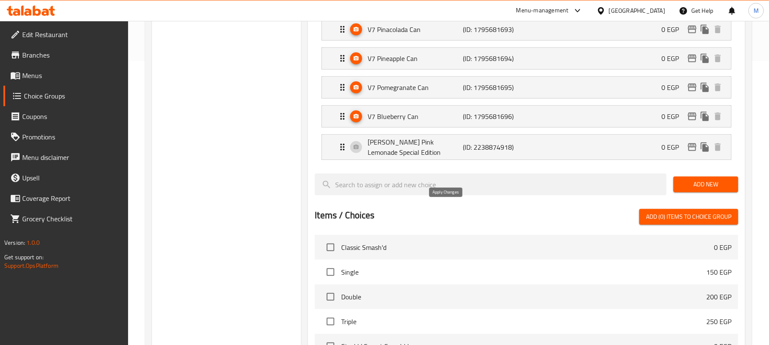
type input "دارا ليمون وردي اصدار خاص"
click at [463, 152] on p "(ID: 2238874918)" at bounding box center [495, 147] width 64 height 10
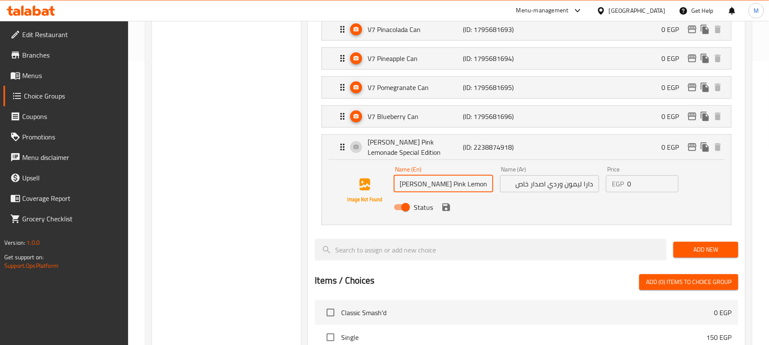
click at [443, 187] on input "Dara’s Pink Lemonade Special Edition" at bounding box center [443, 183] width 99 height 17
click at [561, 191] on input "دارا ليمون وردي اصدار خاص" at bounding box center [549, 183] width 99 height 17
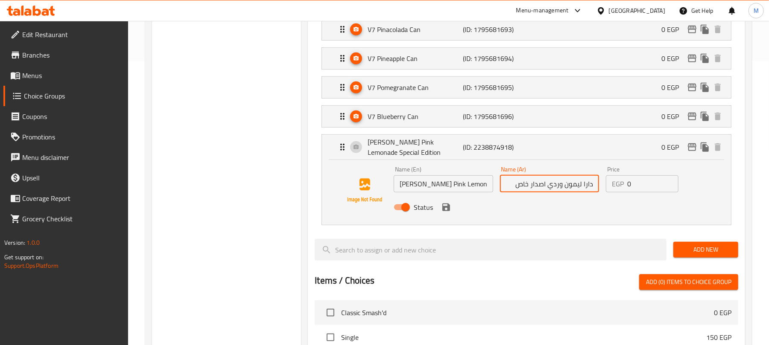
click at [561, 191] on input "دارا ليمون وردي اصدار خاص" at bounding box center [549, 183] width 99 height 17
click at [448, 213] on icon "save" at bounding box center [446, 207] width 10 height 10
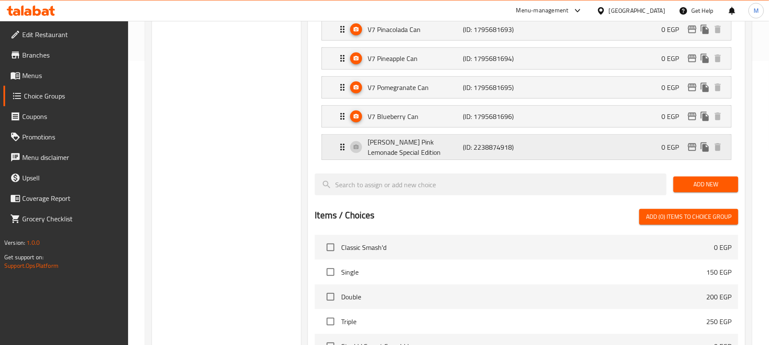
scroll to position [0, 0]
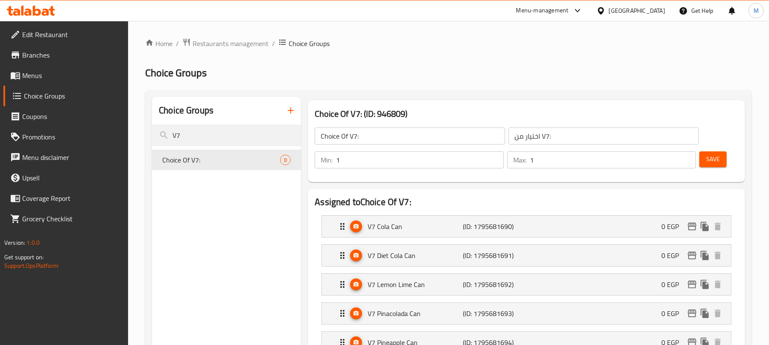
click at [709, 159] on span "Save" at bounding box center [713, 159] width 14 height 11
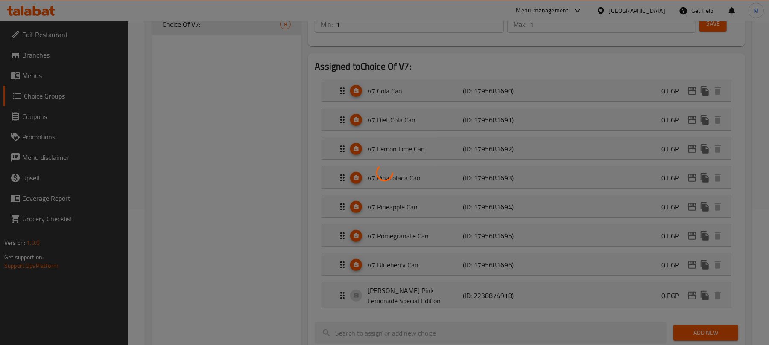
scroll to position [228, 0]
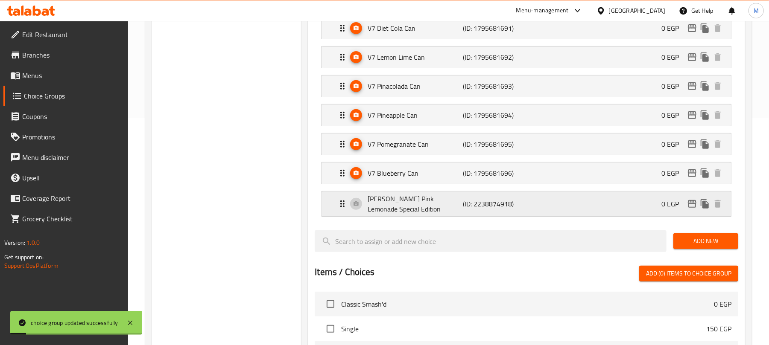
click at [561, 216] on div "Dara’s Pink Lemonade Special Edition (ID: 2238874918) 0 EGP" at bounding box center [528, 204] width 383 height 25
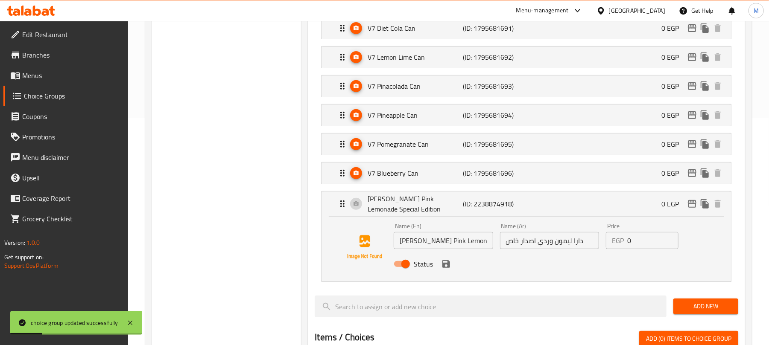
click at [591, 248] on input "دارا ليمون وردي اصدار خاص" at bounding box center [549, 240] width 99 height 17
click at [570, 210] on div "Dara’s Pink Lemonade Special Edition (ID: 2238874918) 0 EGP" at bounding box center [528, 204] width 383 height 25
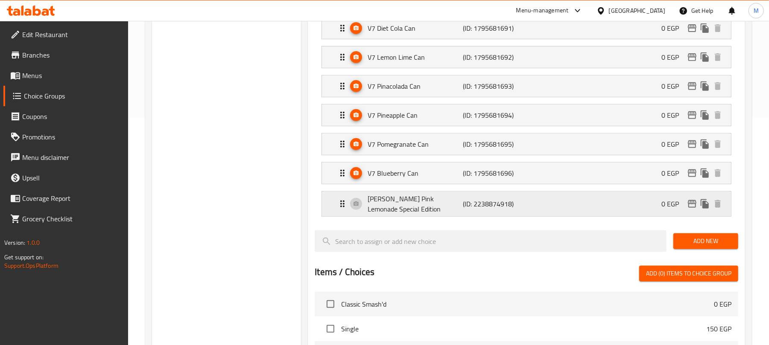
click at [570, 210] on div "Dara’s Pink Lemonade Special Edition (ID: 2238874918) 0 EGP" at bounding box center [528, 204] width 383 height 25
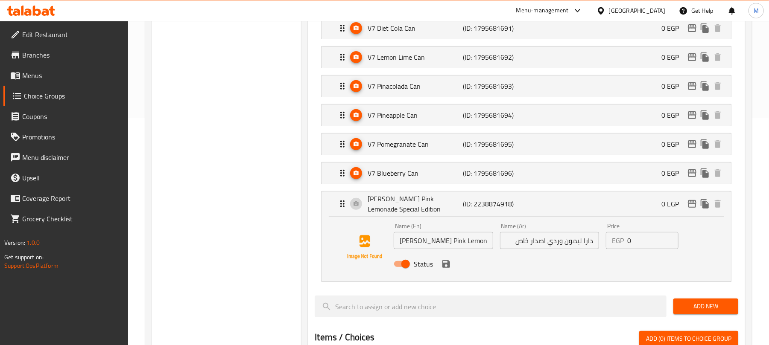
click at [448, 272] on div "Status" at bounding box center [549, 264] width 318 height 23
click at [448, 268] on icon "save" at bounding box center [446, 264] width 8 height 8
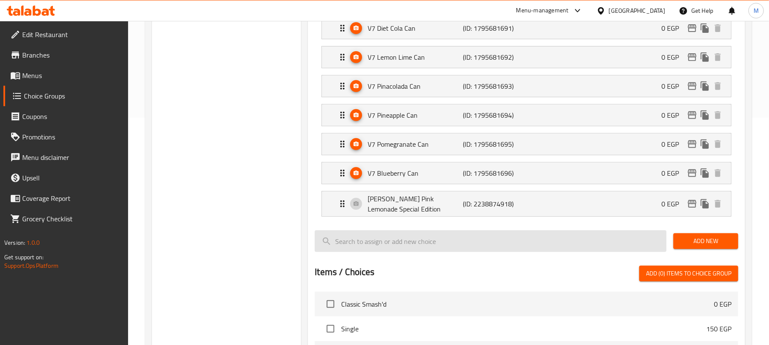
scroll to position [0, 0]
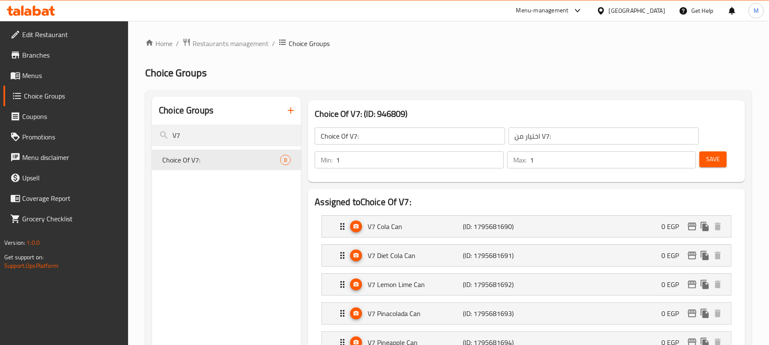
click at [713, 160] on span "Save" at bounding box center [713, 159] width 14 height 11
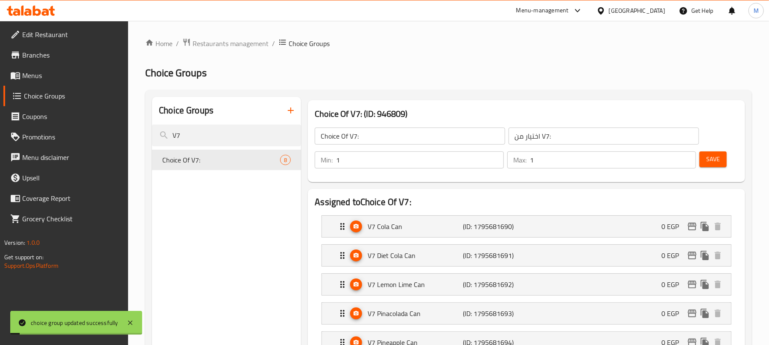
click at [49, 74] on span "Menus" at bounding box center [71, 75] width 99 height 10
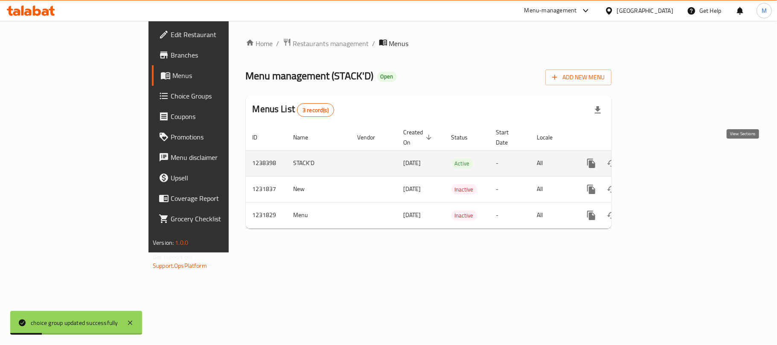
click at [658, 158] on icon "enhanced table" at bounding box center [653, 163] width 10 height 10
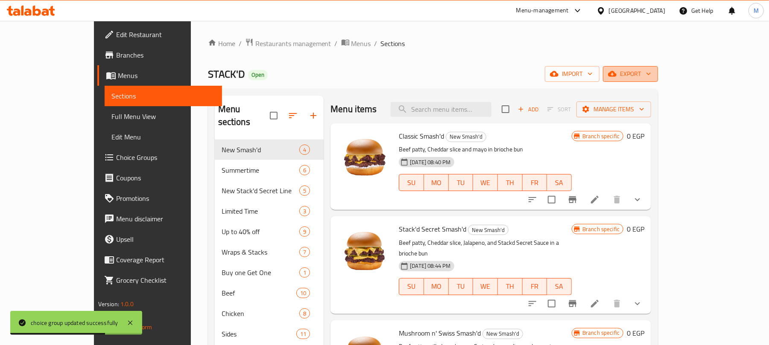
click at [653, 73] on icon "button" at bounding box center [648, 74] width 9 height 9
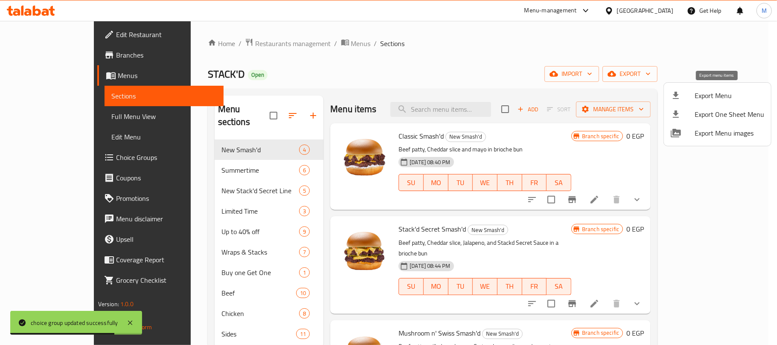
click at [678, 95] on icon at bounding box center [676, 95] width 6 height 7
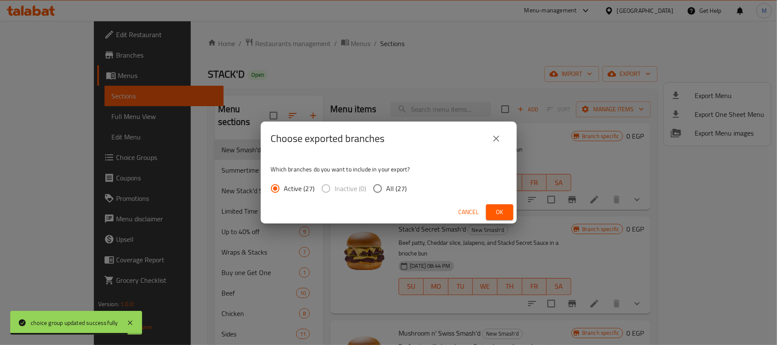
click at [394, 185] on span "All (27)" at bounding box center [397, 189] width 20 height 10
click at [387, 185] on input "All (27)" at bounding box center [378, 189] width 18 height 18
radio input "true"
click at [501, 210] on span "Ok" at bounding box center [500, 212] width 14 height 11
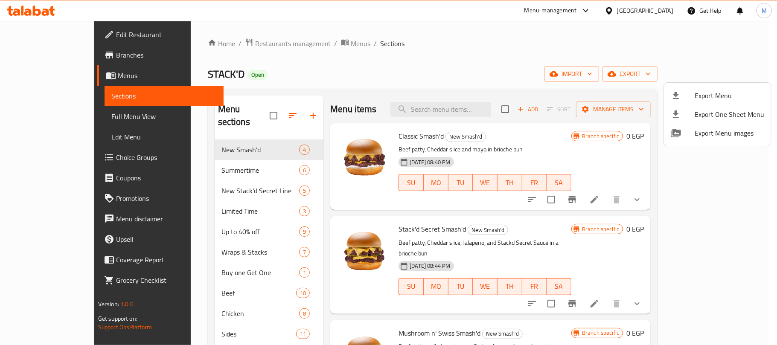
click at [79, 156] on div at bounding box center [388, 172] width 777 height 345
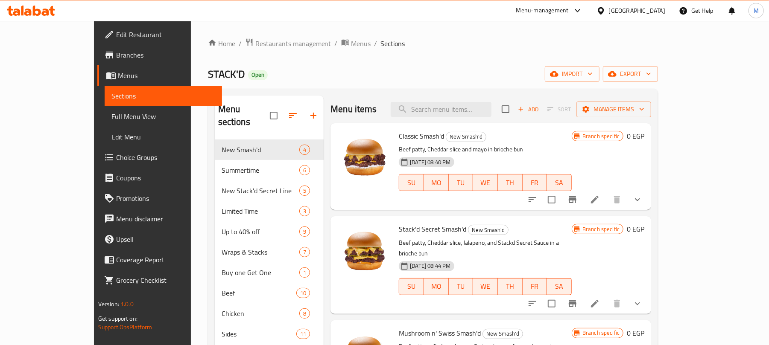
click at [116, 152] on span "Choice Groups" at bounding box center [165, 157] width 99 height 10
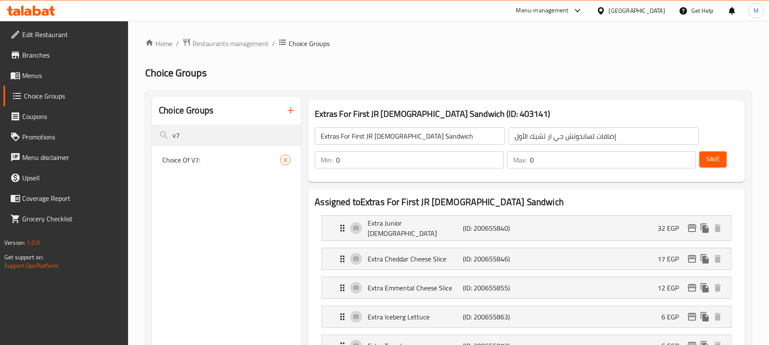
type input "v7"
click at [206, 160] on span "Choice Of V7:" at bounding box center [221, 160] width 118 height 10
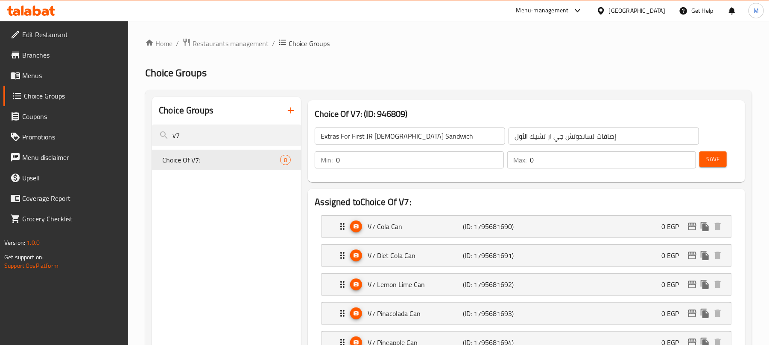
type input "Choice Of V7:"
type input "اختيار من V7:"
type input "1"
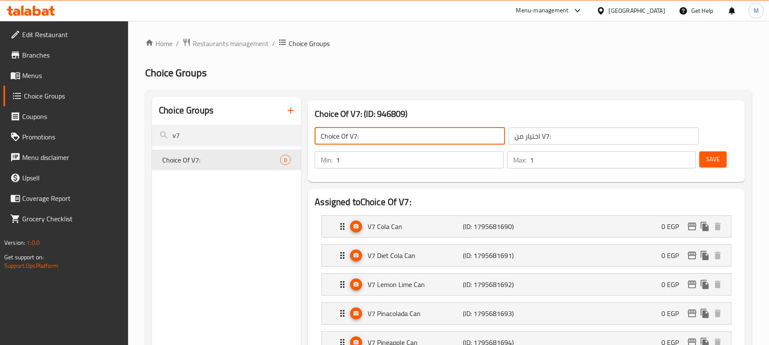
click at [307, 130] on div "Choice Of V7: (ID: 946809) Choice Of V7: ​ اختيار من V7: ​ Min: 1 ​ Max: 1 ​ Sa…" at bounding box center [526, 141] width 444 height 89
